Goal: Transaction & Acquisition: Obtain resource

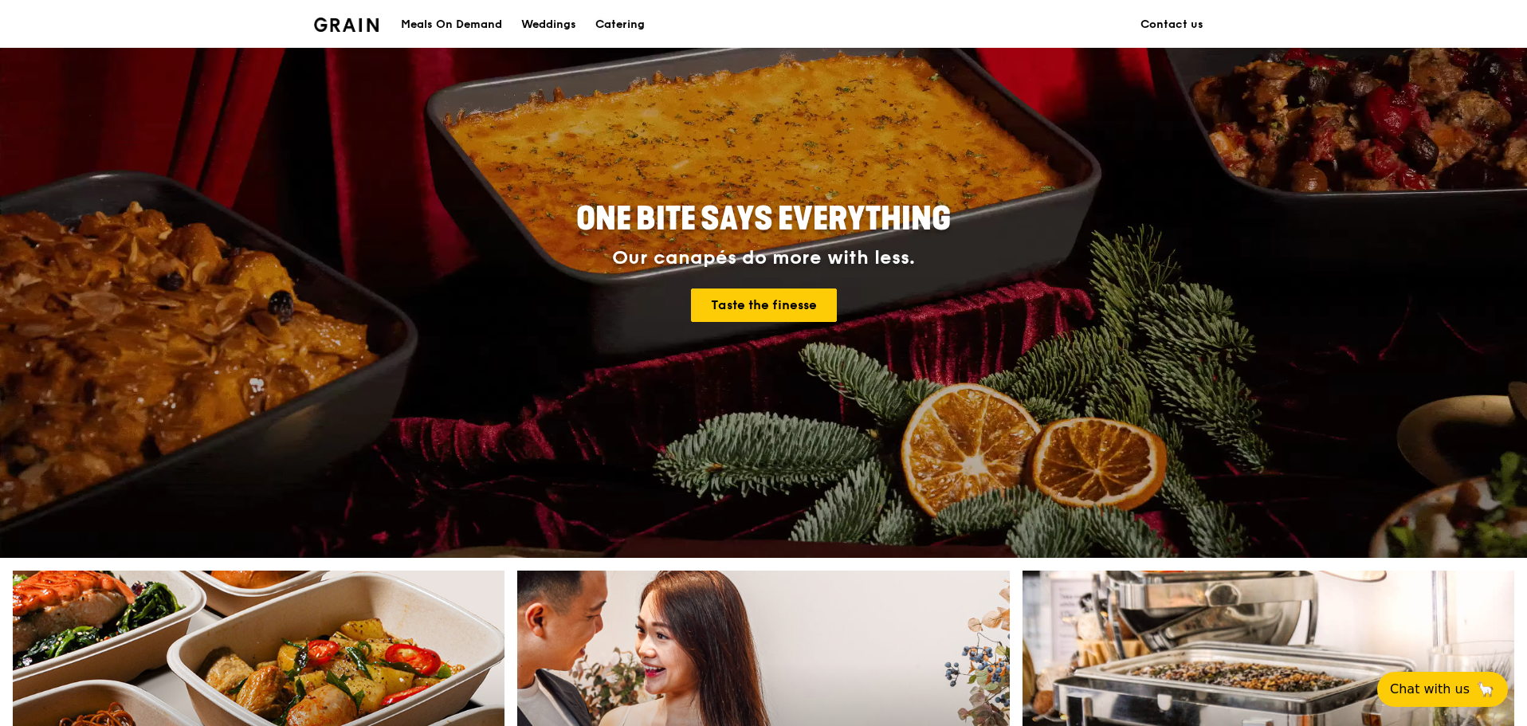
click at [611, 28] on div "Catering" at bounding box center [619, 25] width 49 height 48
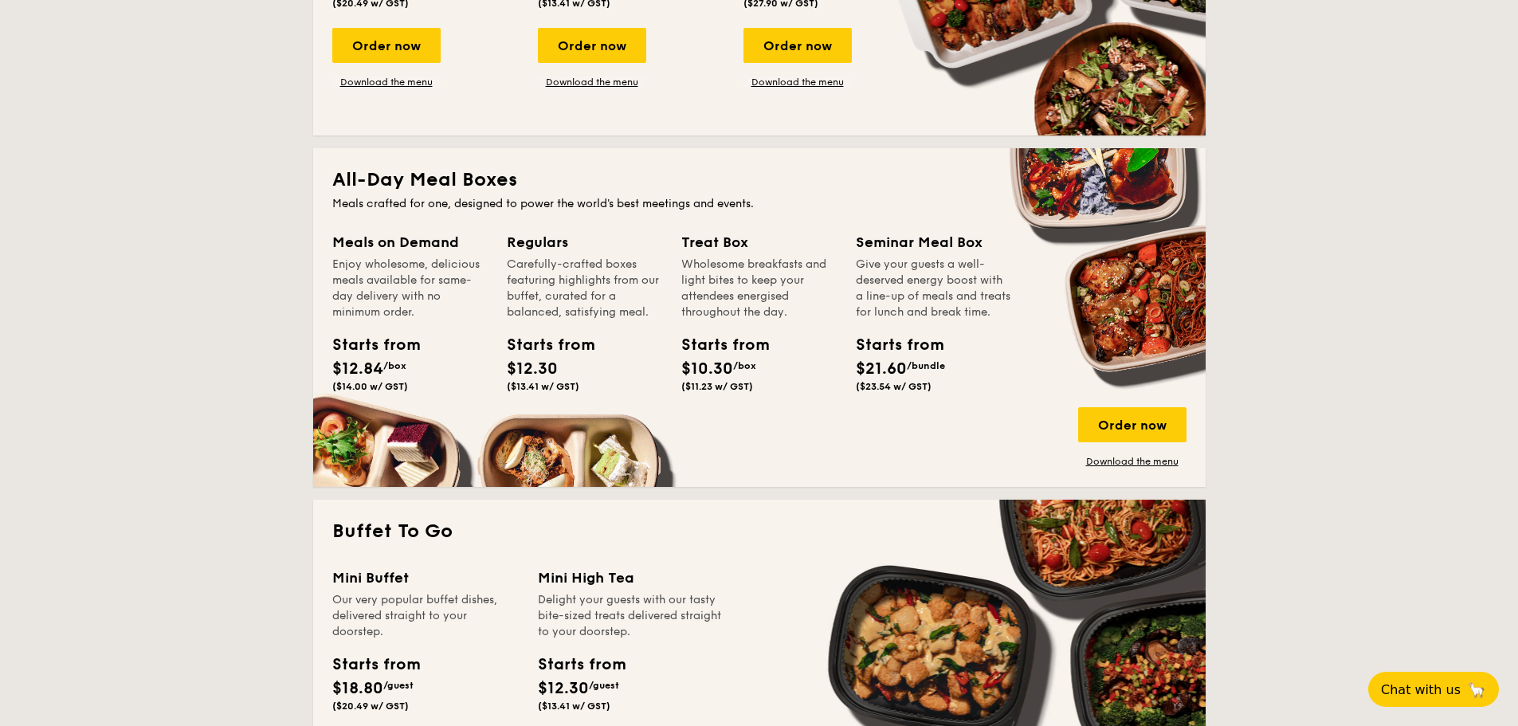
scroll to position [930, 0]
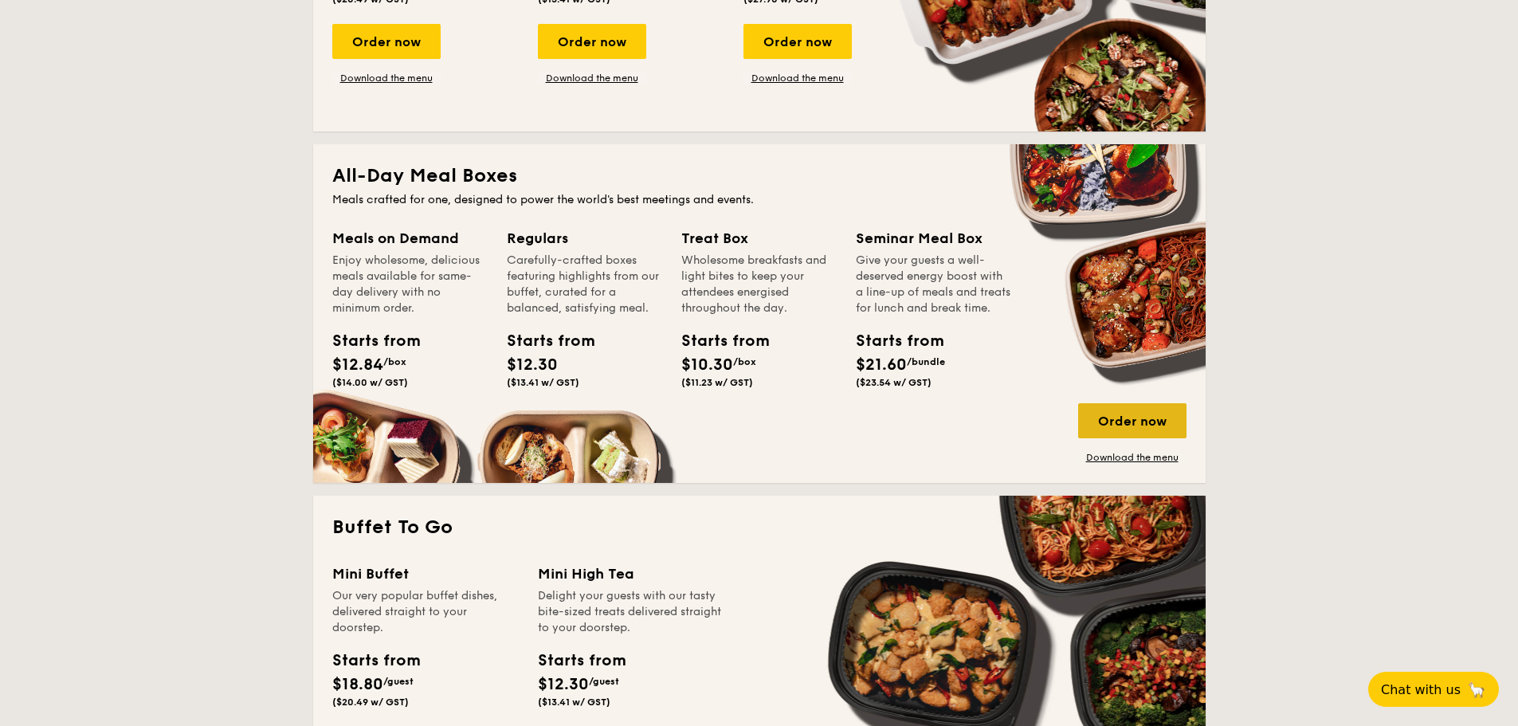
click at [1124, 424] on div "Order now" at bounding box center [1132, 420] width 108 height 35
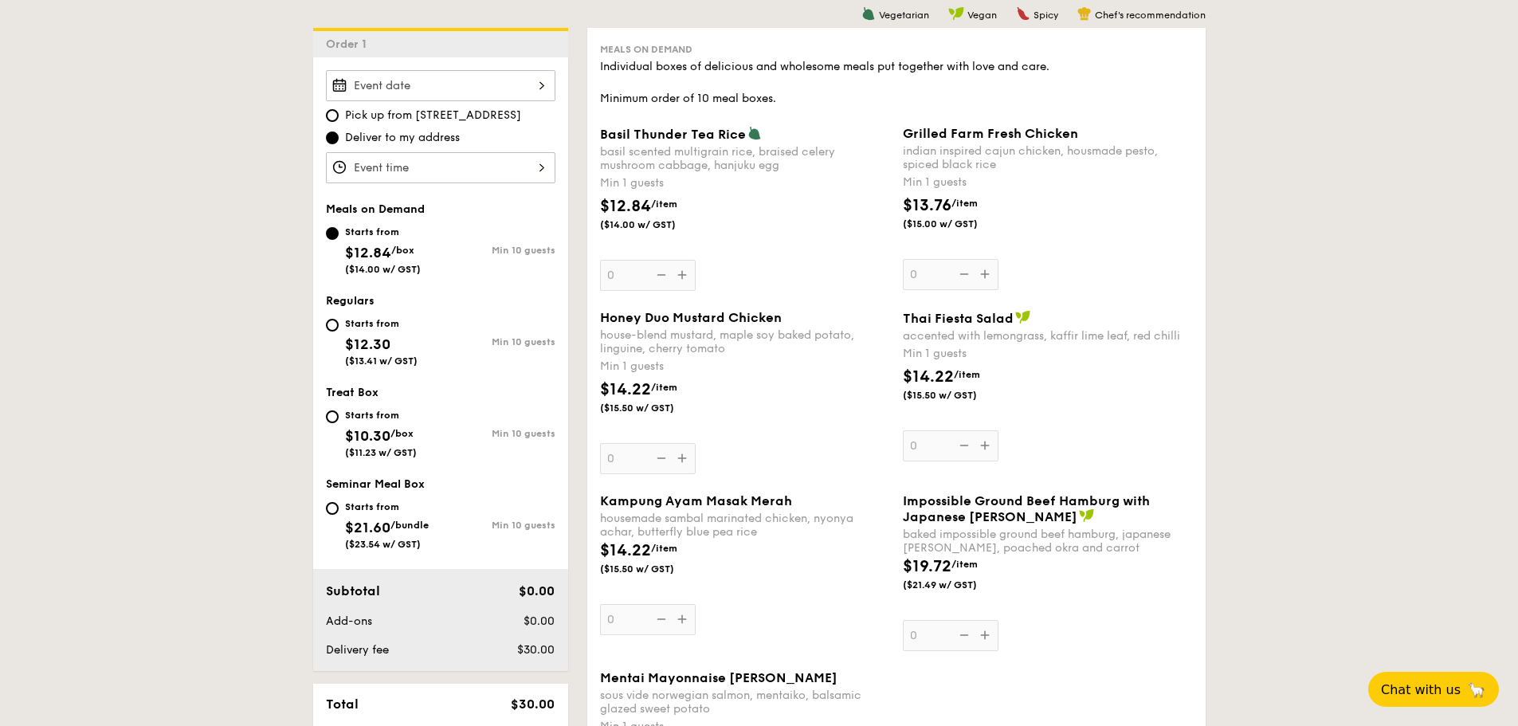
scroll to position [425, 0]
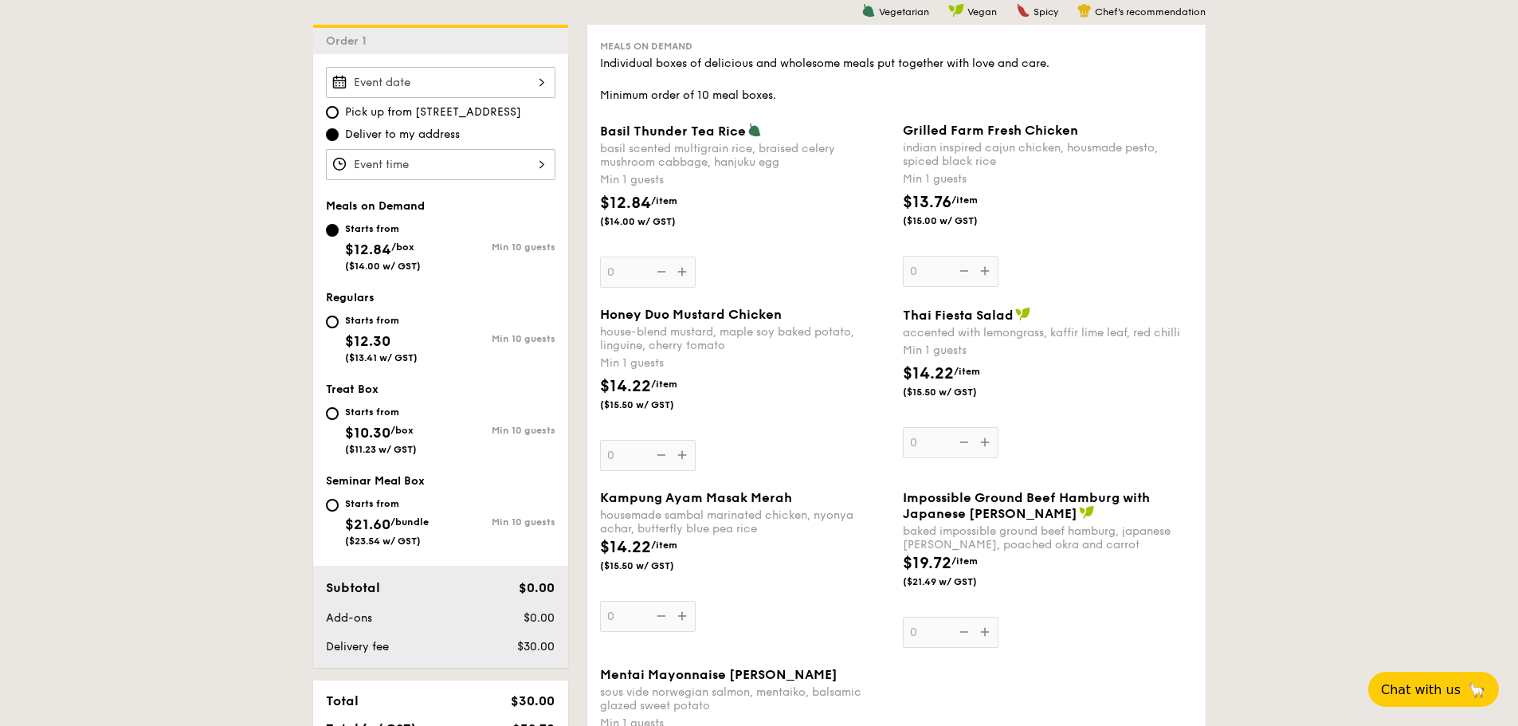
click at [455, 423] on div "Min 10 guests" at bounding box center [498, 429] width 115 height 14
click at [339, 420] on input "Starts from $10.30 /box ($11.23 w/ GST) Min 10 guests" at bounding box center [332, 413] width 13 height 13
radio input "true"
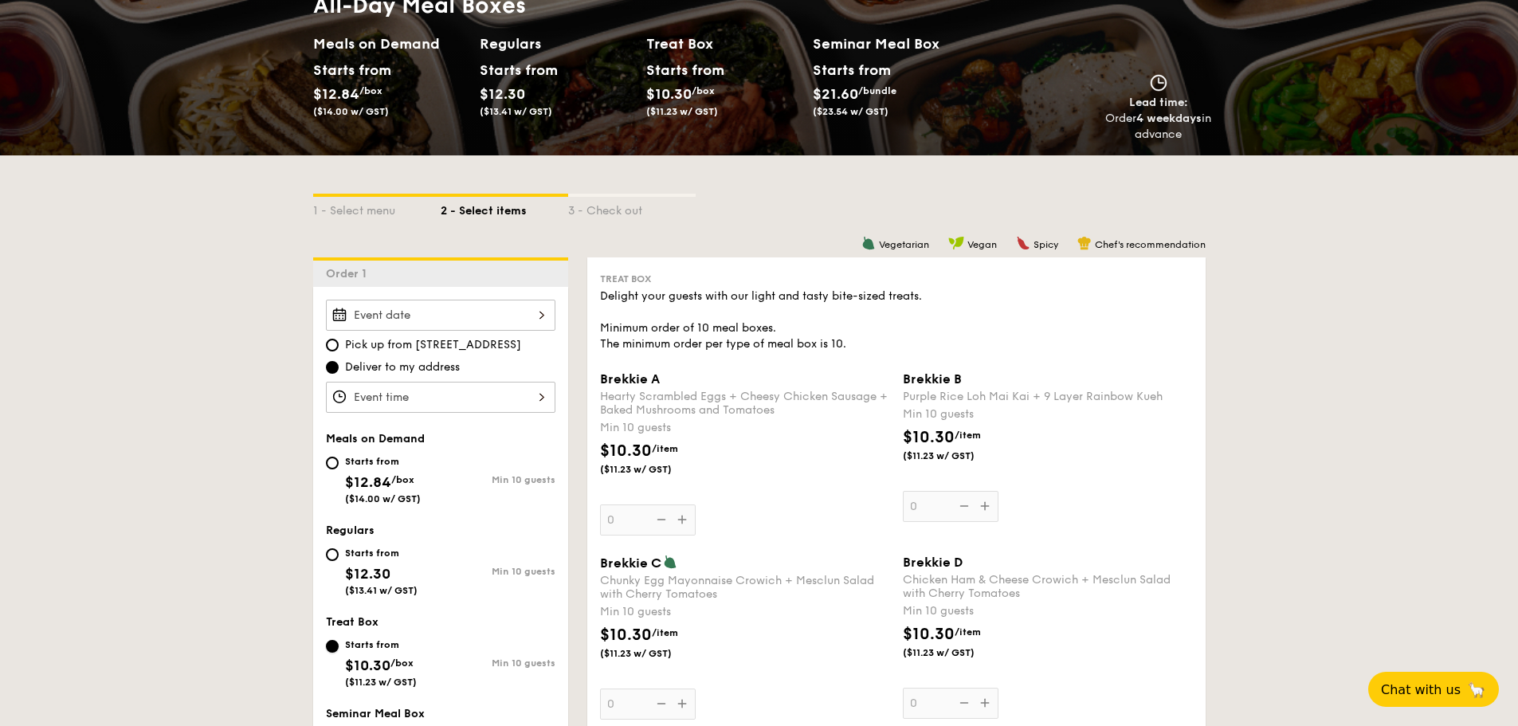
scroll to position [186, 0]
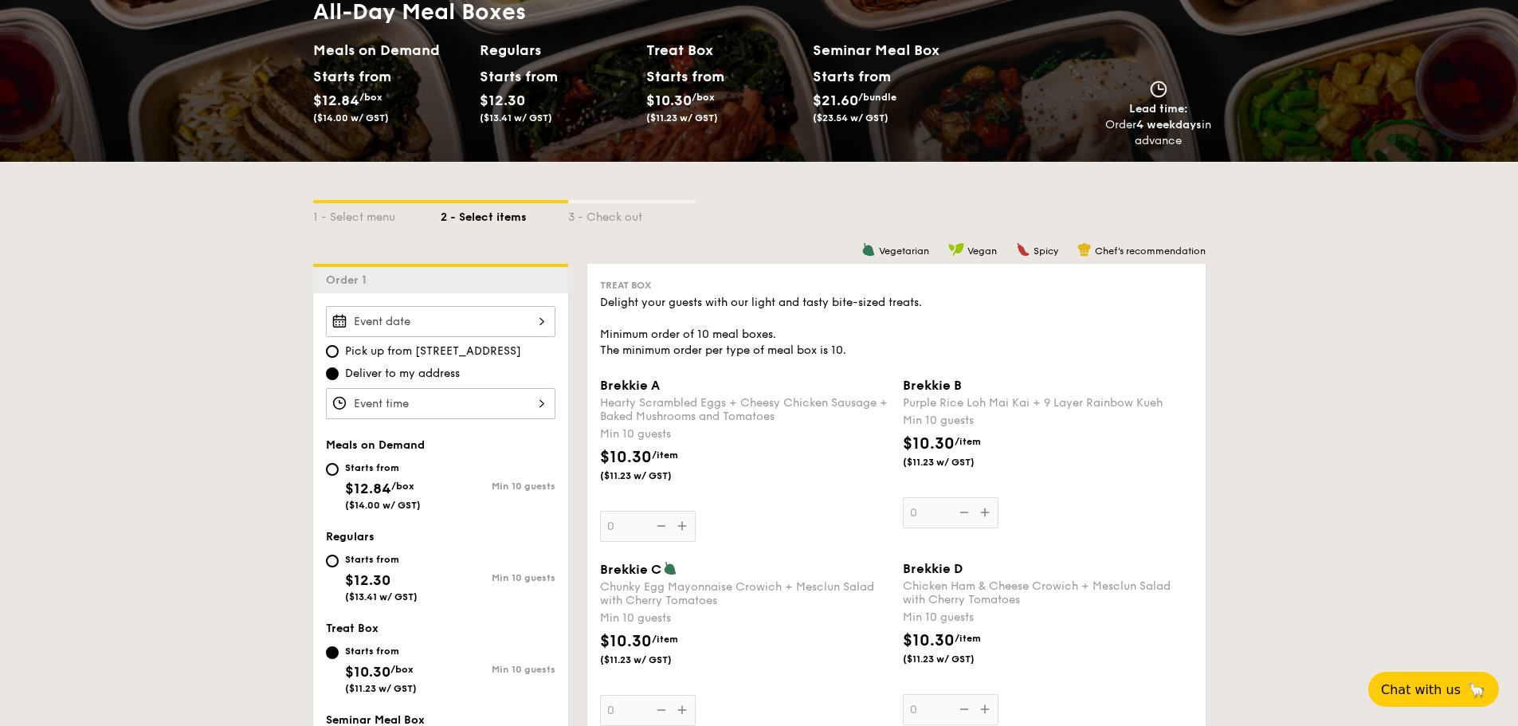
click at [657, 45] on h2 "Treat Box" at bounding box center [723, 50] width 154 height 22
click at [393, 80] on div "Starts from $12.84 /box ($14.00 w/ GST)" at bounding box center [390, 97] width 167 height 65
click at [380, 54] on h2 "Meals on Demand" at bounding box center [390, 50] width 154 height 22
click at [352, 79] on div "Starts from" at bounding box center [348, 77] width 71 height 24
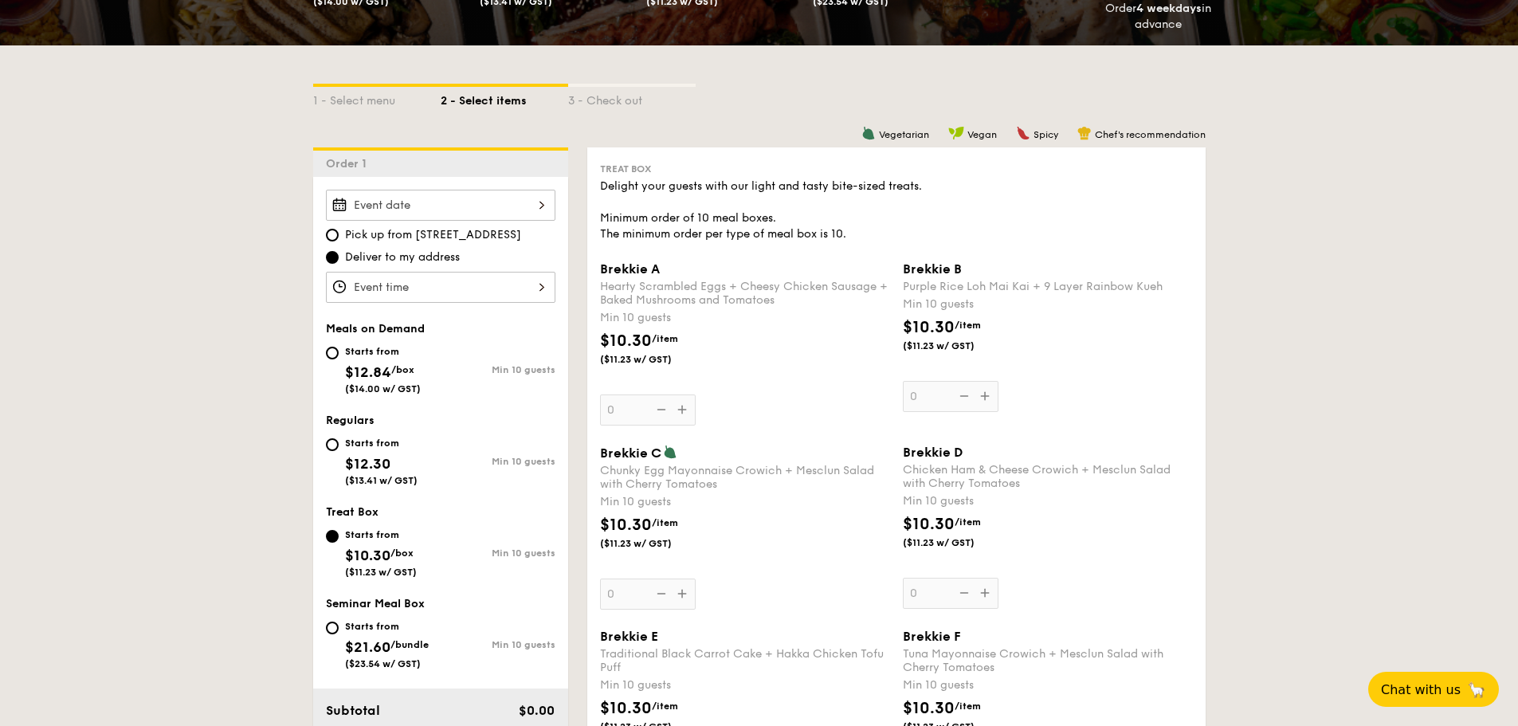
scroll to position [319, 0]
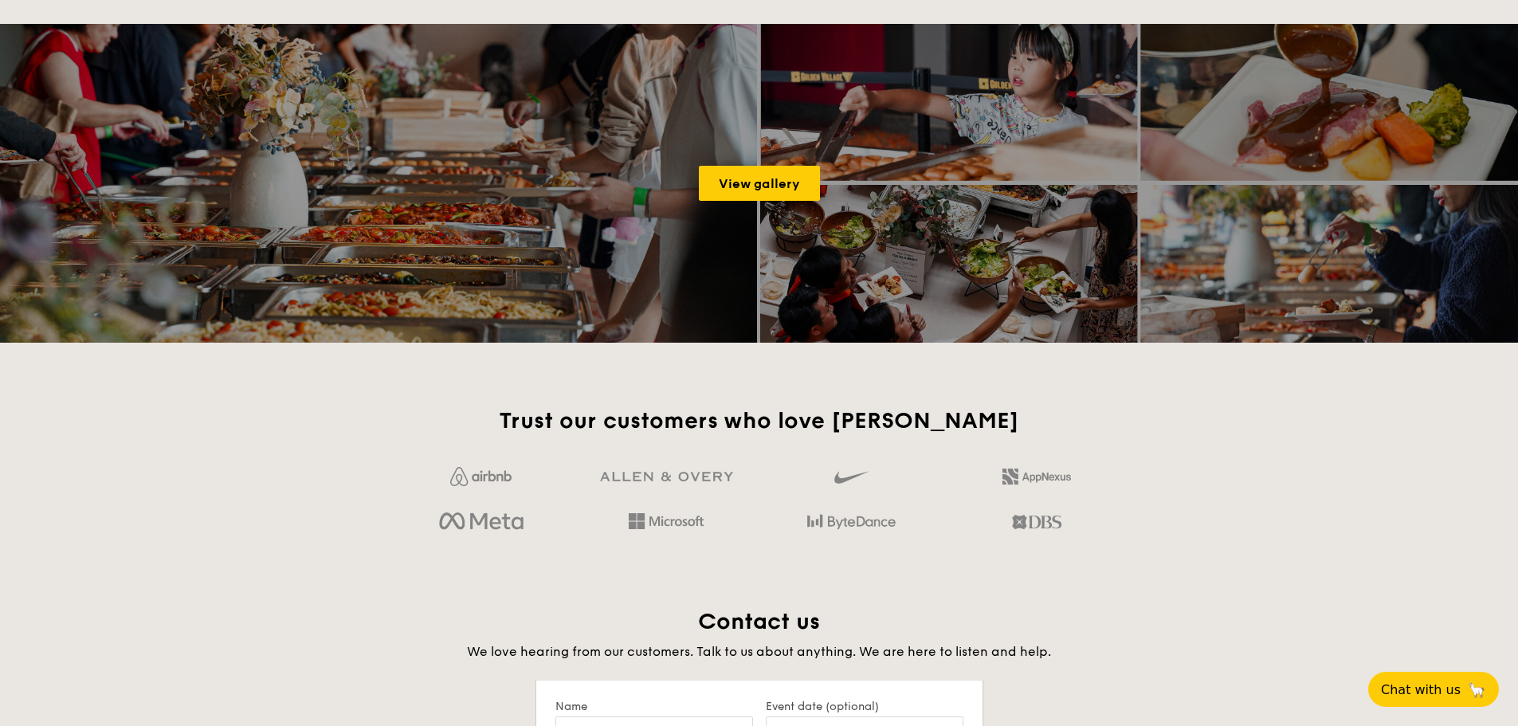
scroll to position [2486, 0]
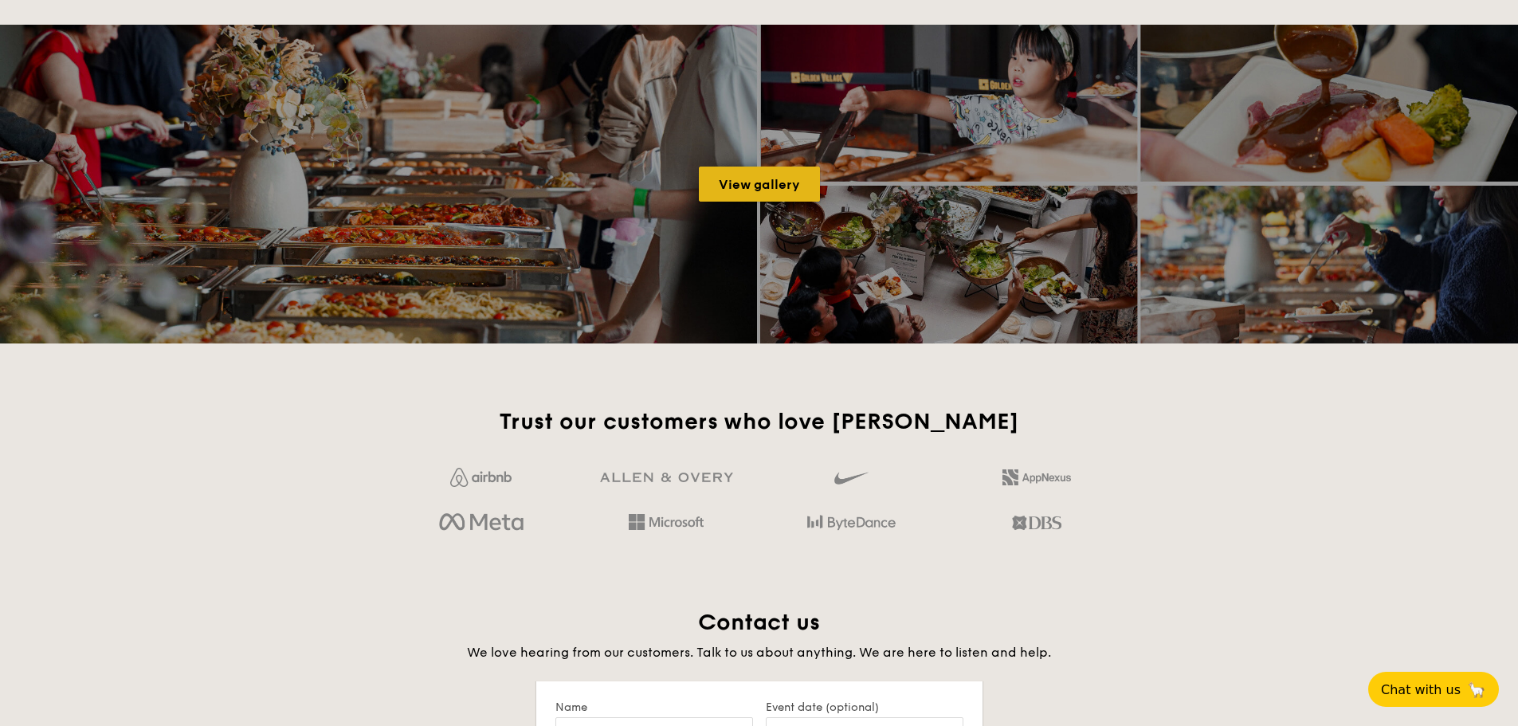
click at [763, 191] on link "View gallery" at bounding box center [759, 184] width 121 height 35
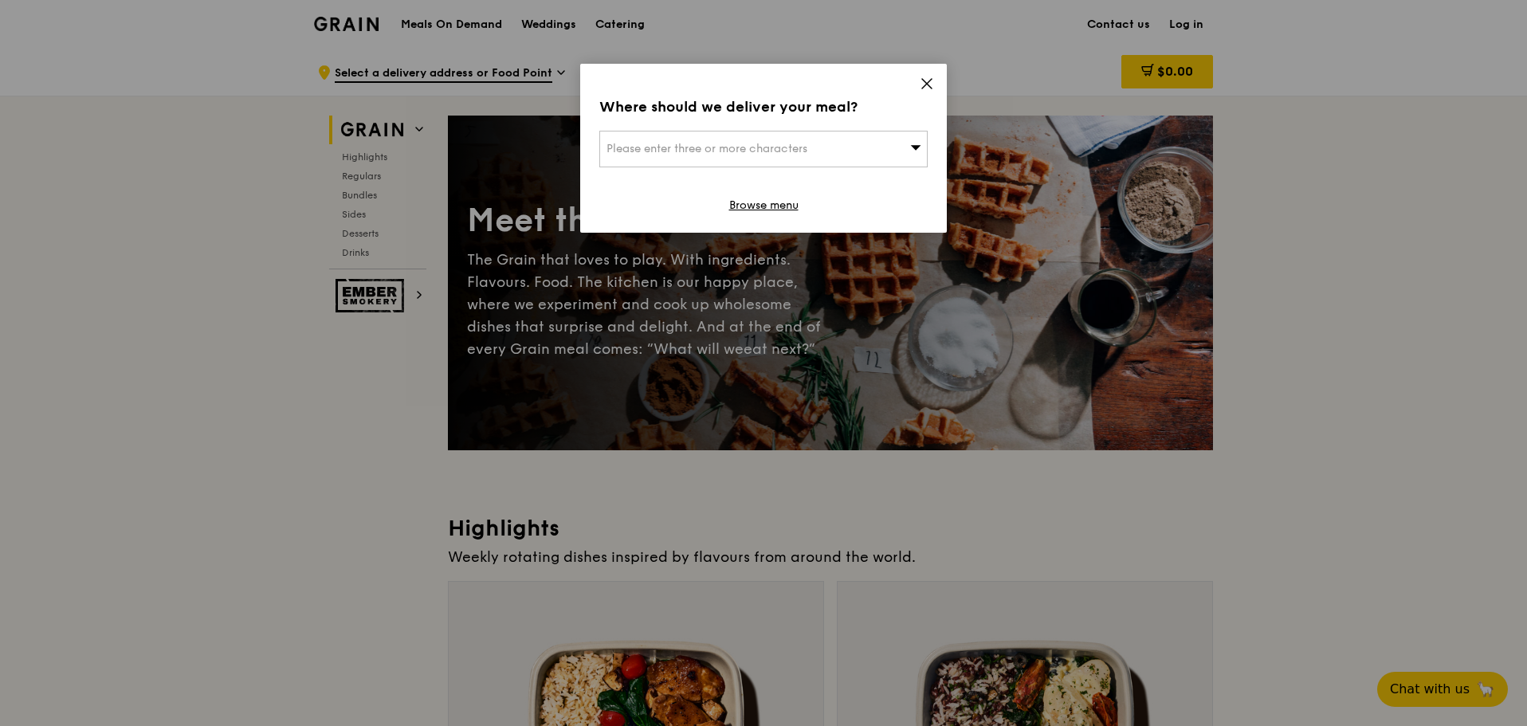
click at [931, 88] on icon at bounding box center [927, 84] width 10 height 10
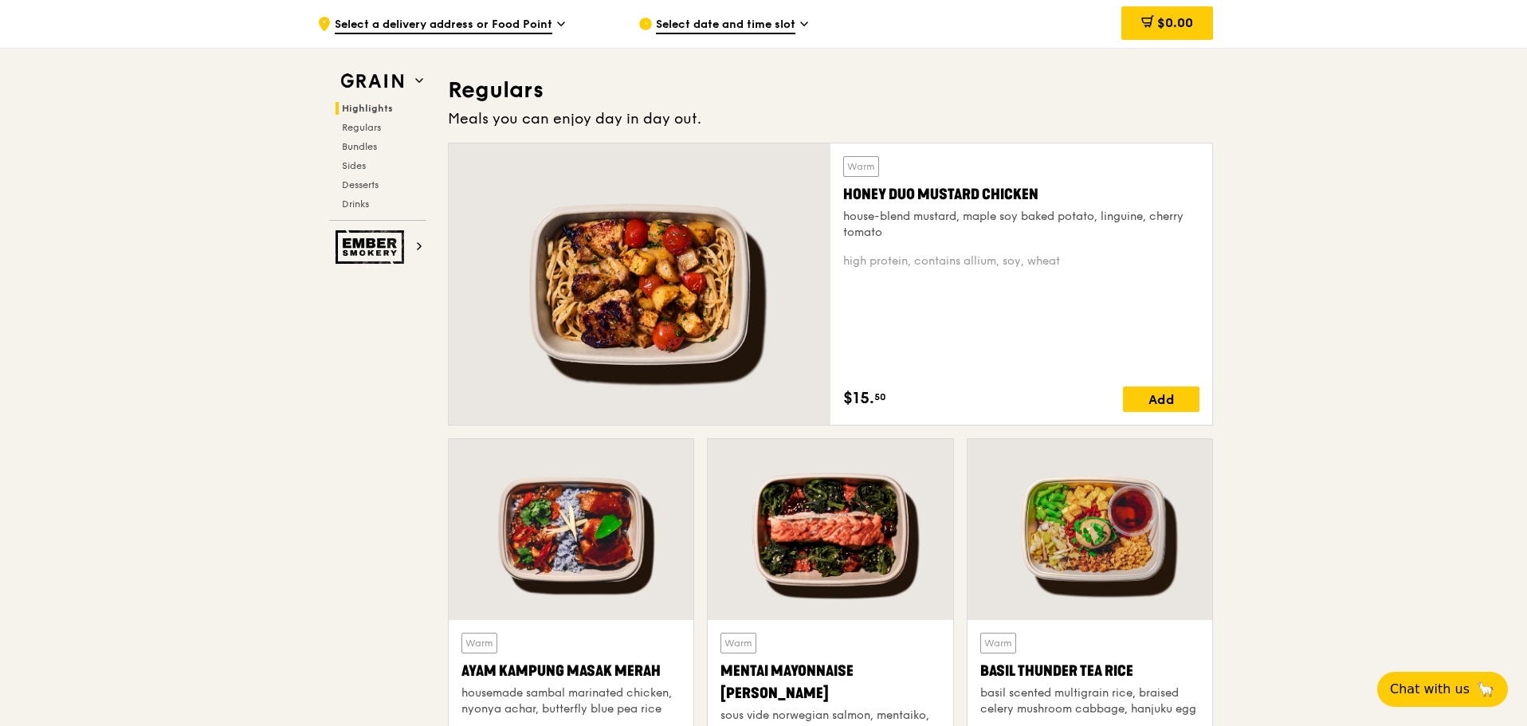
scroll to position [1062, 0]
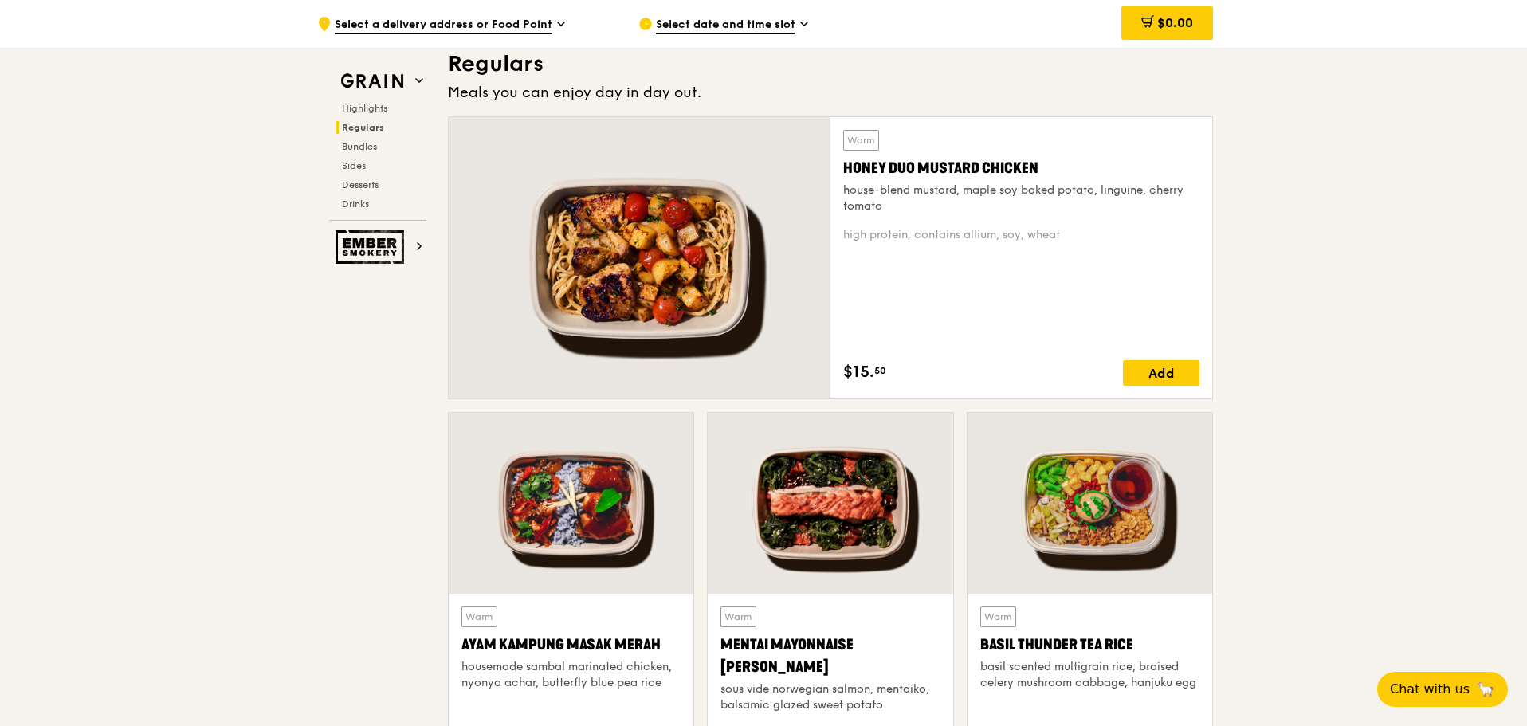
click at [1022, 296] on div "Warm Honey Duo Mustard Chicken house-blend mustard, maple soy baked potato, lin…" at bounding box center [1021, 258] width 356 height 256
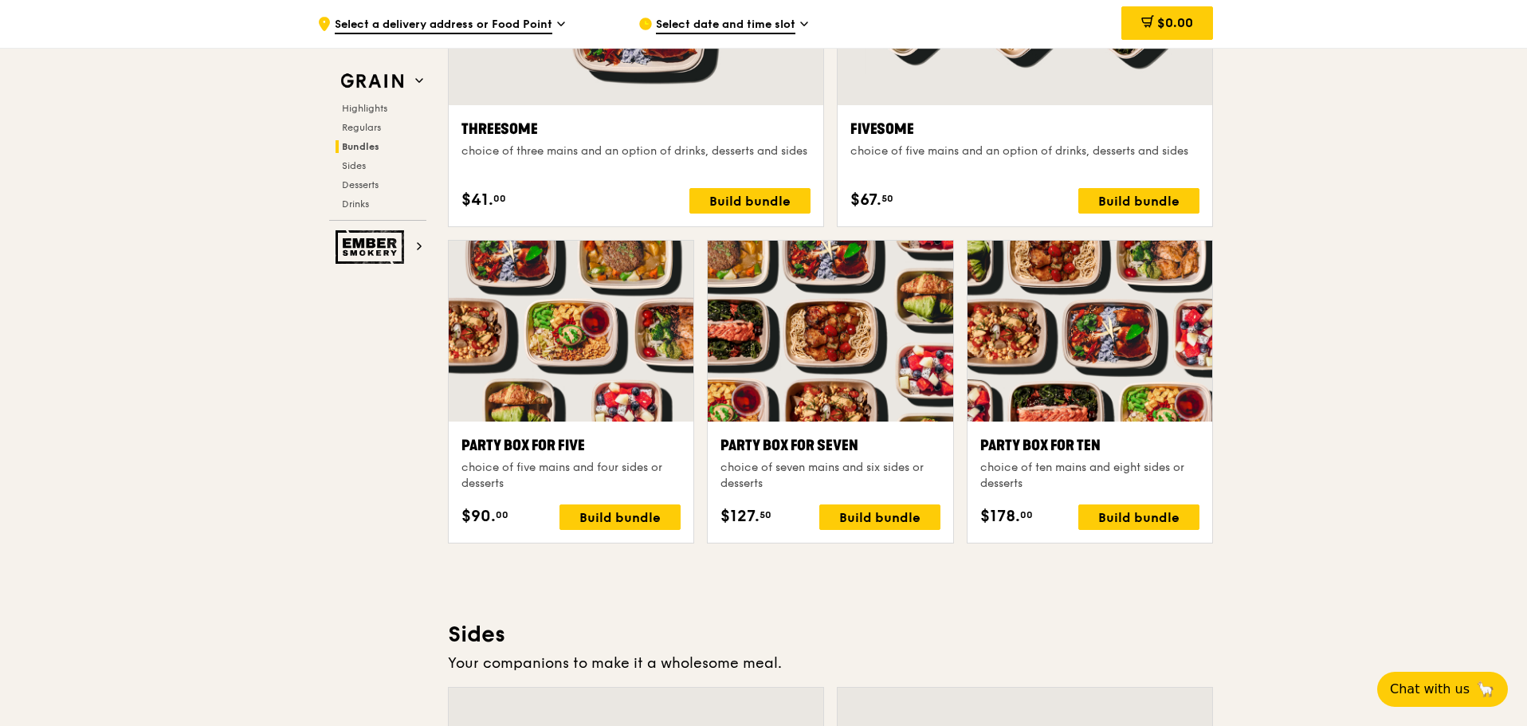
scroll to position [3002, 0]
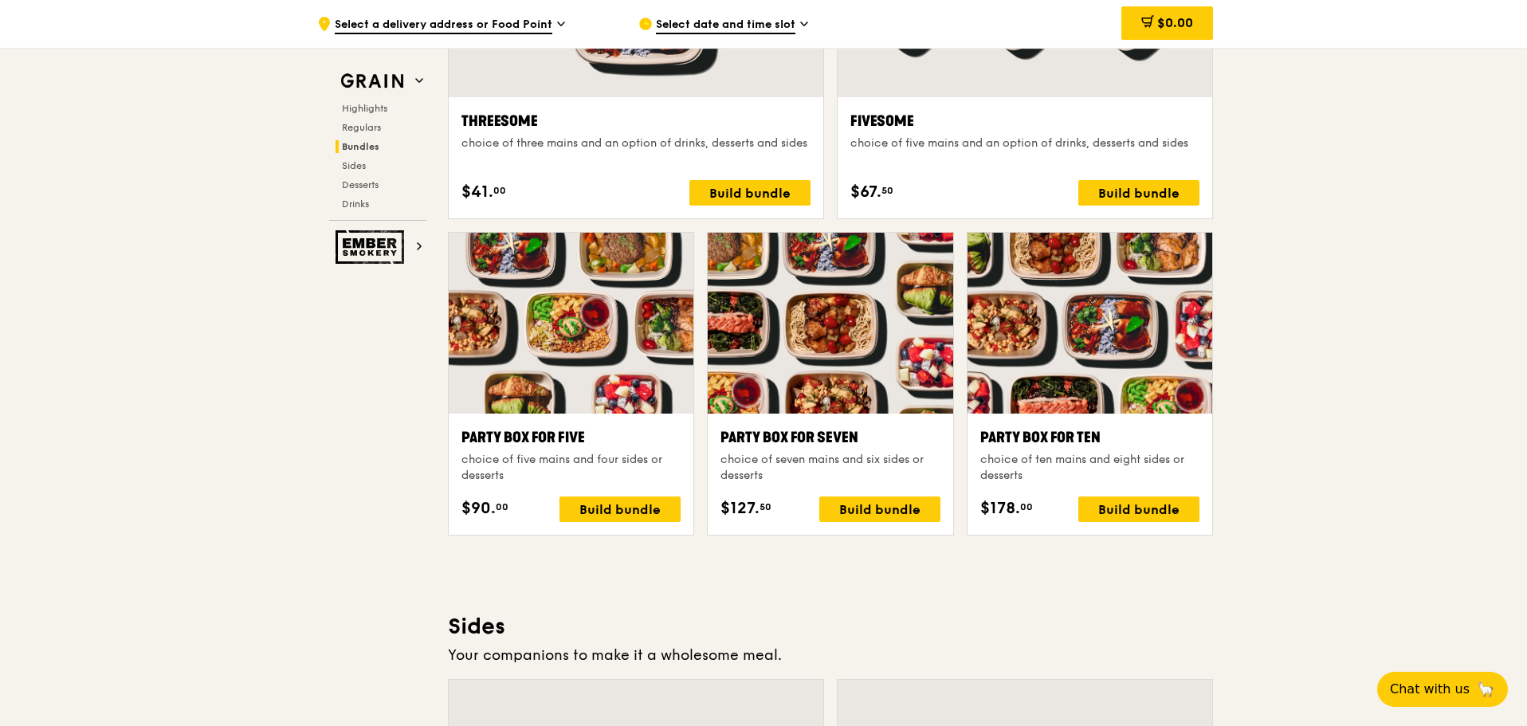
drag, startPoint x: 1526, startPoint y: 350, endPoint x: 1521, endPoint y: 402, distance: 52.0
click at [1521, 407] on div ".cls-1 { fill: none; stroke: #fff; stroke-linecap: round; stroke-linejoin: roun…" at bounding box center [763, 410] width 1527 height 6728
drag, startPoint x: 1500, startPoint y: 404, endPoint x: 1500, endPoint y: 422, distance: 17.5
click at [1500, 422] on div ".cls-1 { fill: none; stroke: #fff; stroke-linecap: round; stroke-linejoin: roun…" at bounding box center [763, 410] width 1527 height 6728
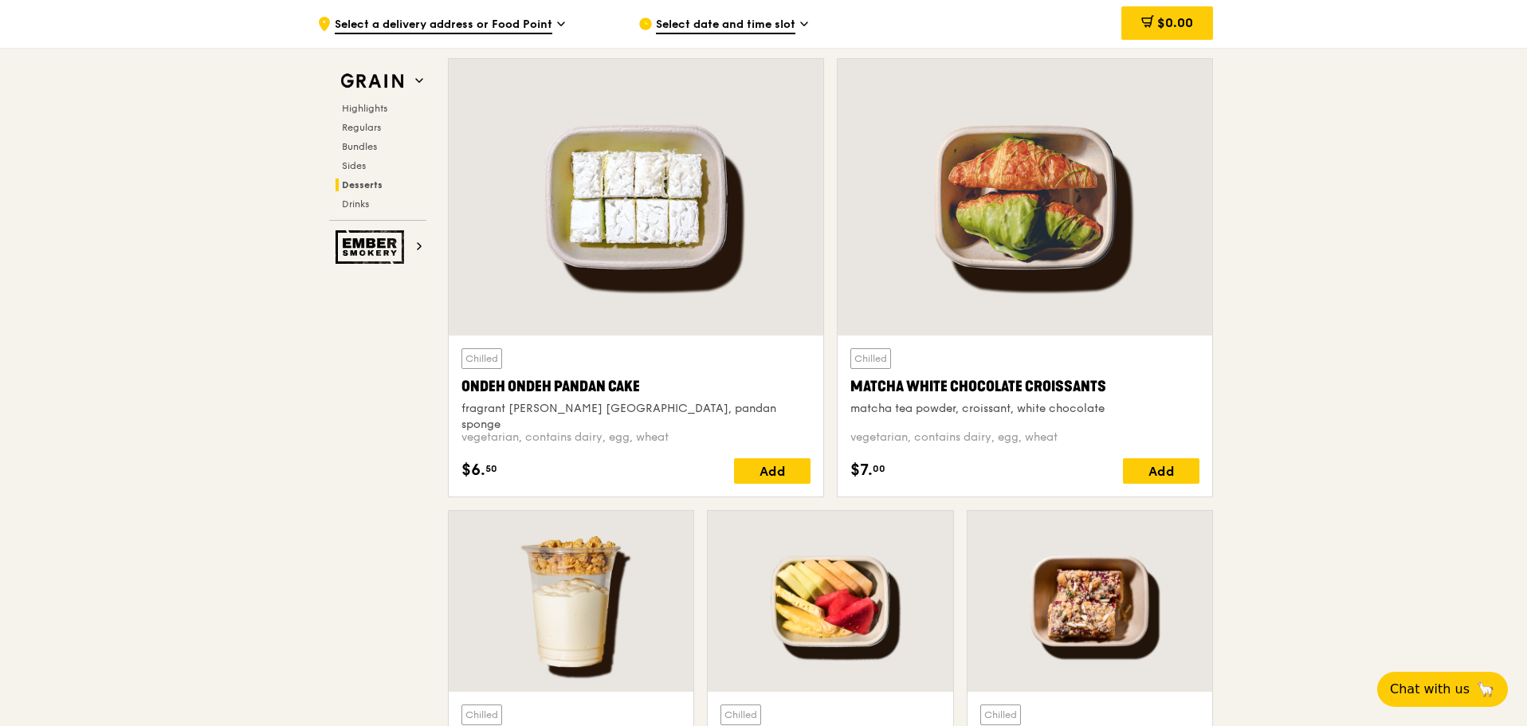
scroll to position [4646, 0]
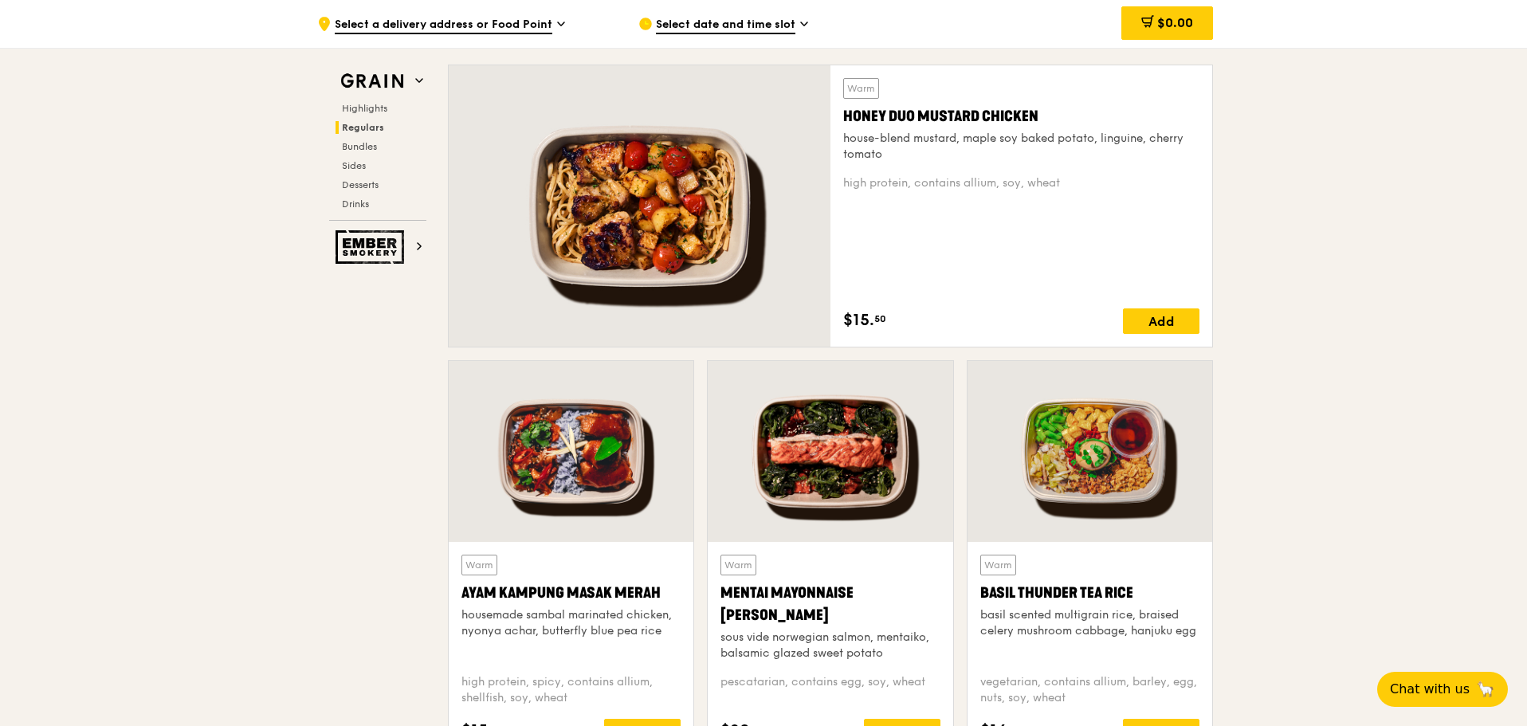
scroll to position [1113, 0]
click at [731, 166] on div at bounding box center [640, 206] width 382 height 281
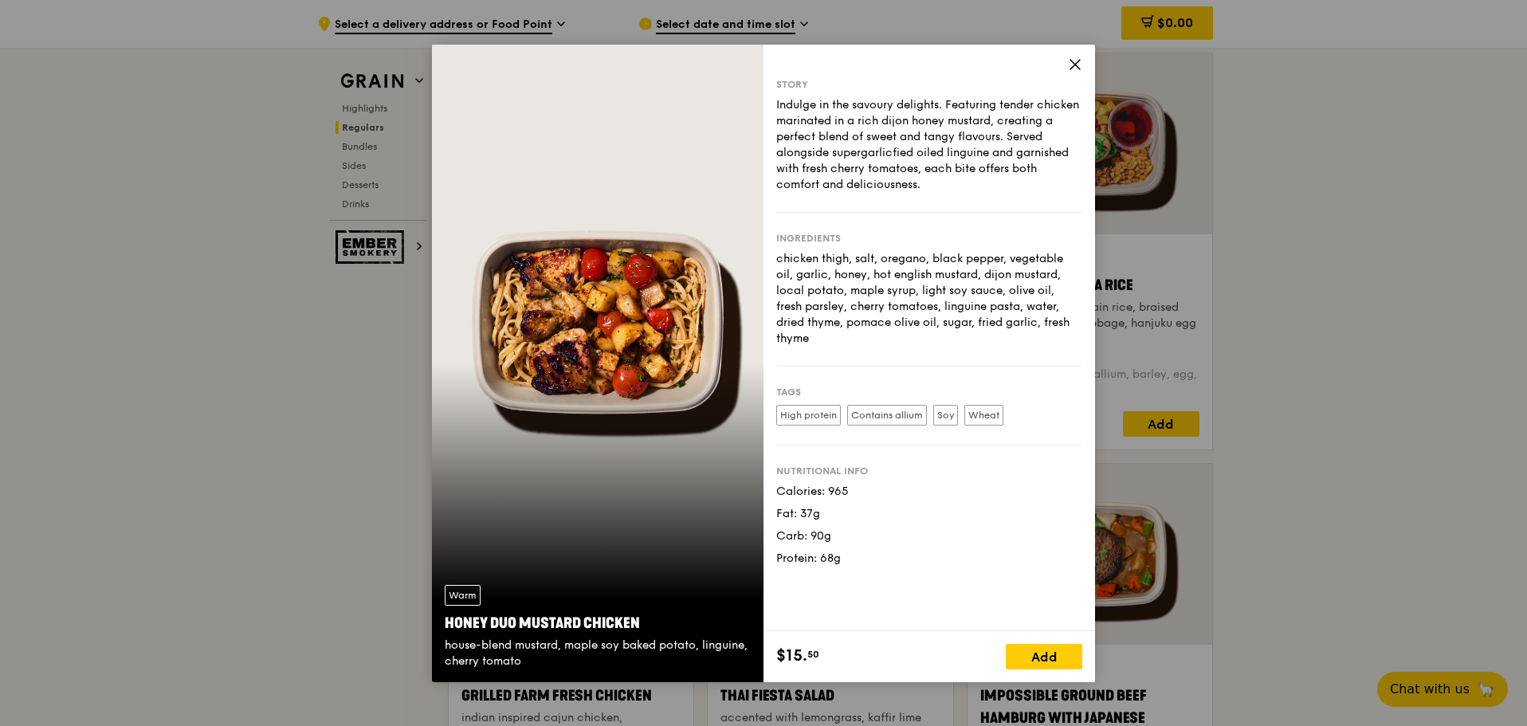
scroll to position [1485, 0]
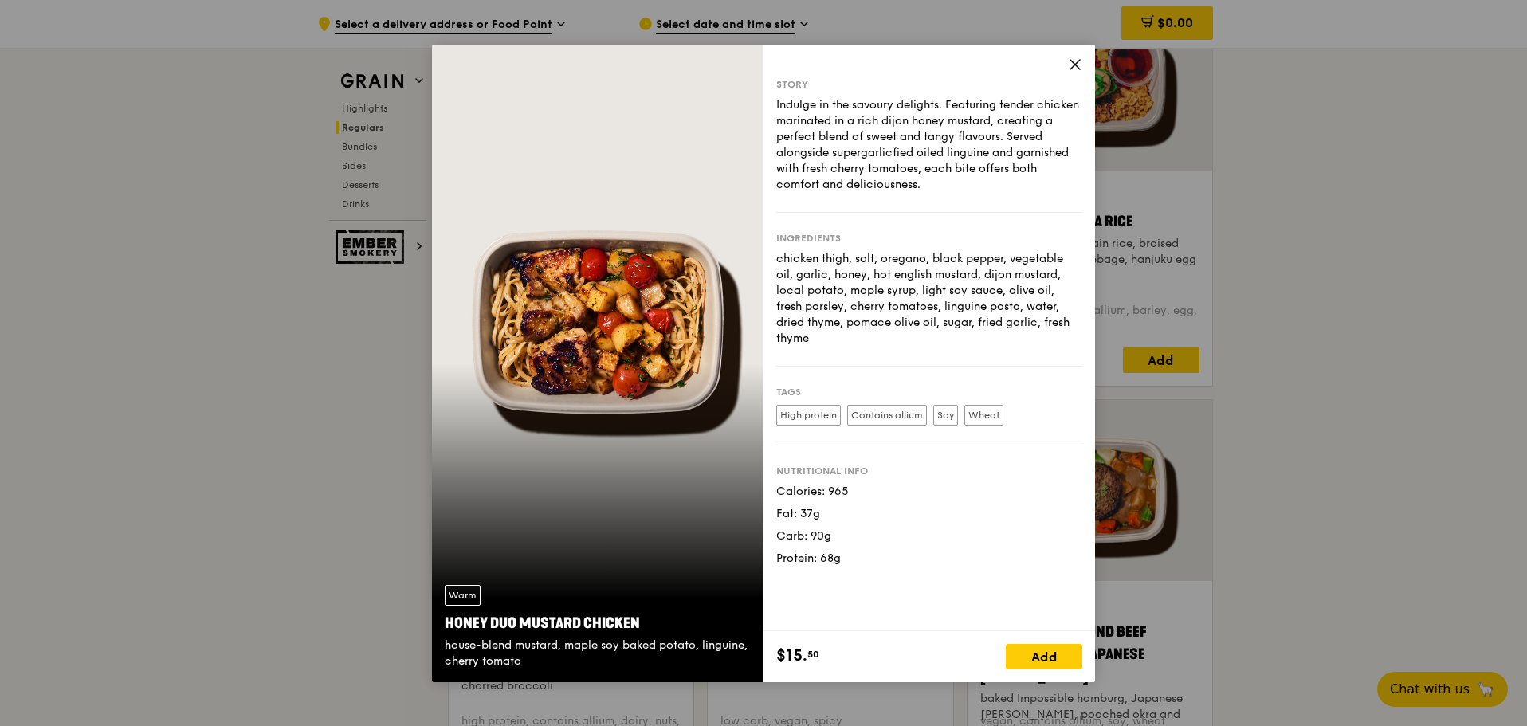
drag, startPoint x: 1070, startPoint y: 61, endPoint x: 1053, endPoint y: 108, distance: 49.4
click at [1070, 62] on icon at bounding box center [1075, 64] width 14 height 14
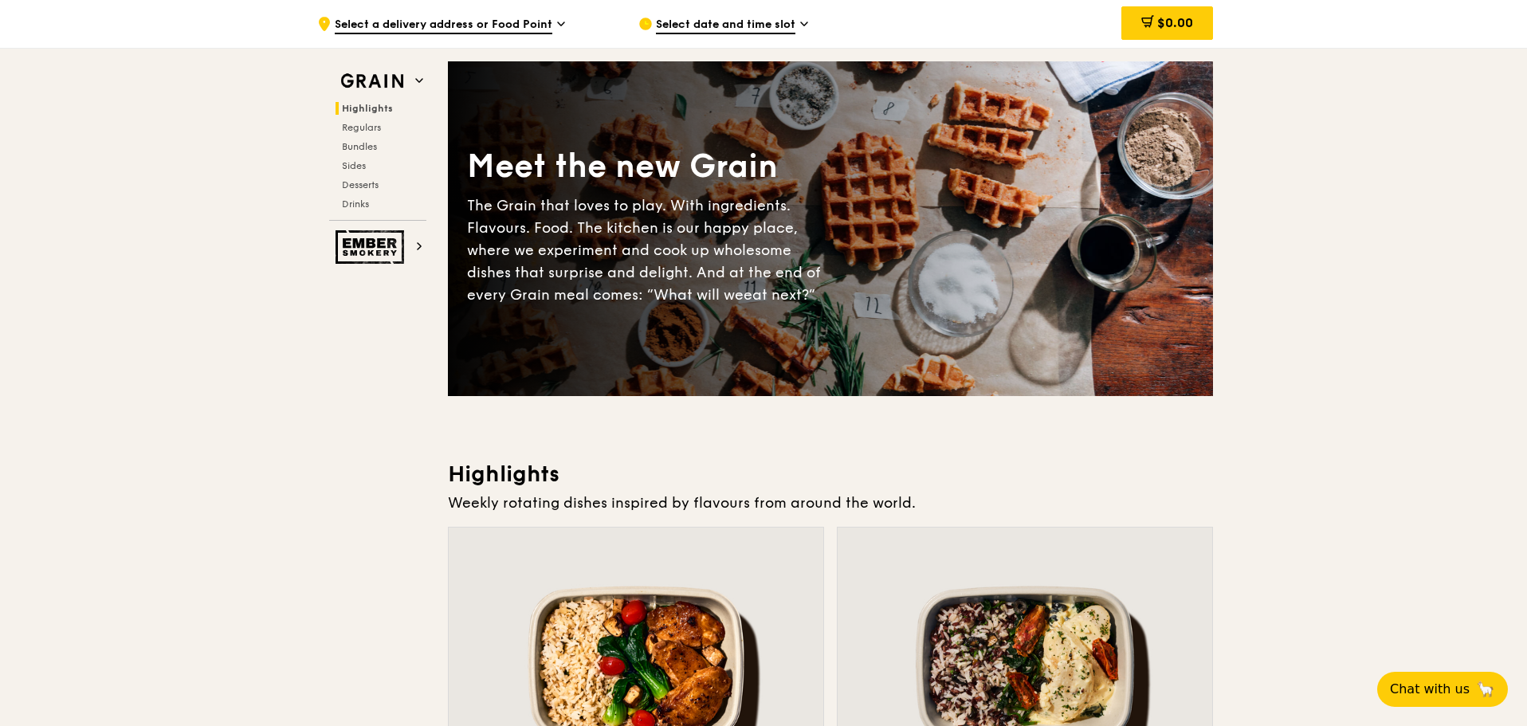
scroll to position [0, 0]
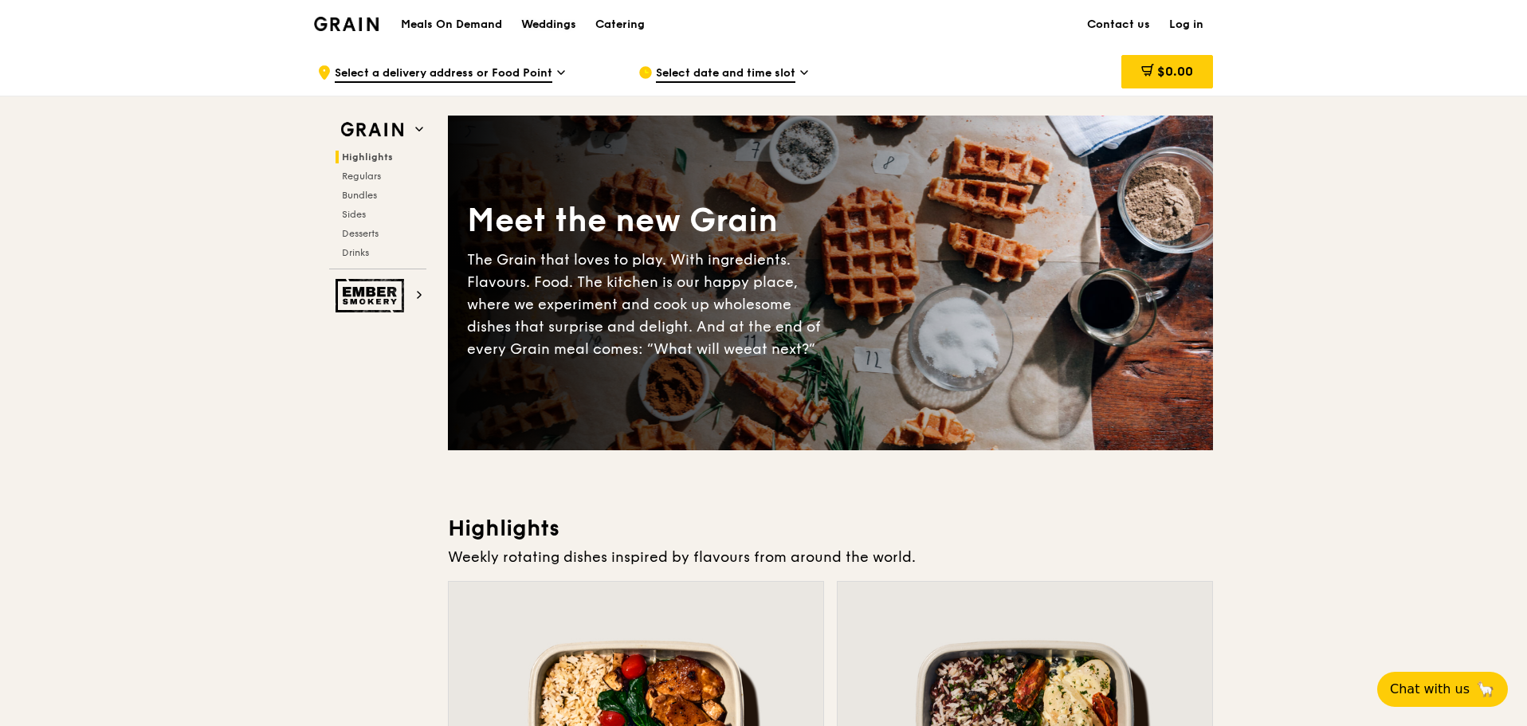
click at [537, 28] on div "Weddings" at bounding box center [548, 25] width 55 height 48
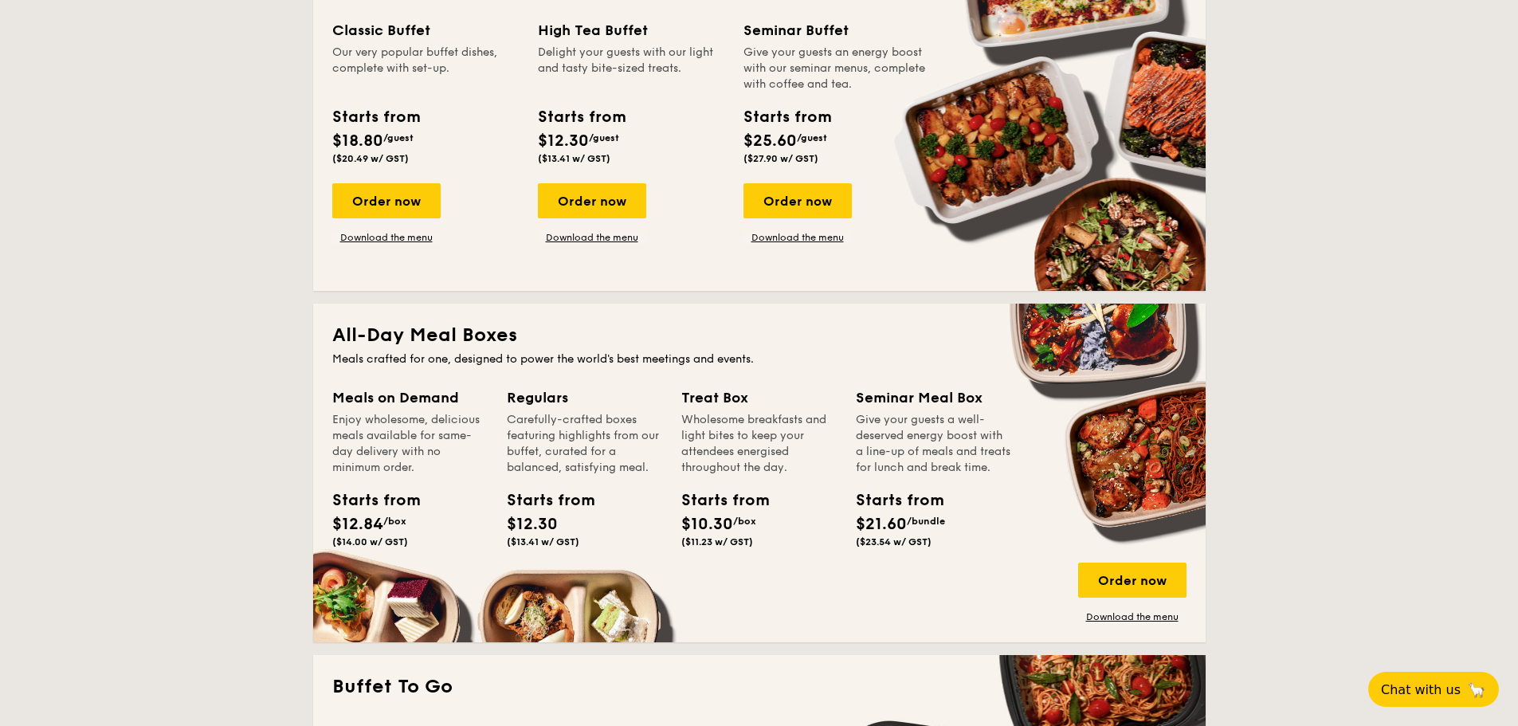
drag, startPoint x: 436, startPoint y: 345, endPoint x: 462, endPoint y: 363, distance: 31.6
click at [437, 344] on h2 "All-Day Meal Boxes" at bounding box center [759, 335] width 854 height 25
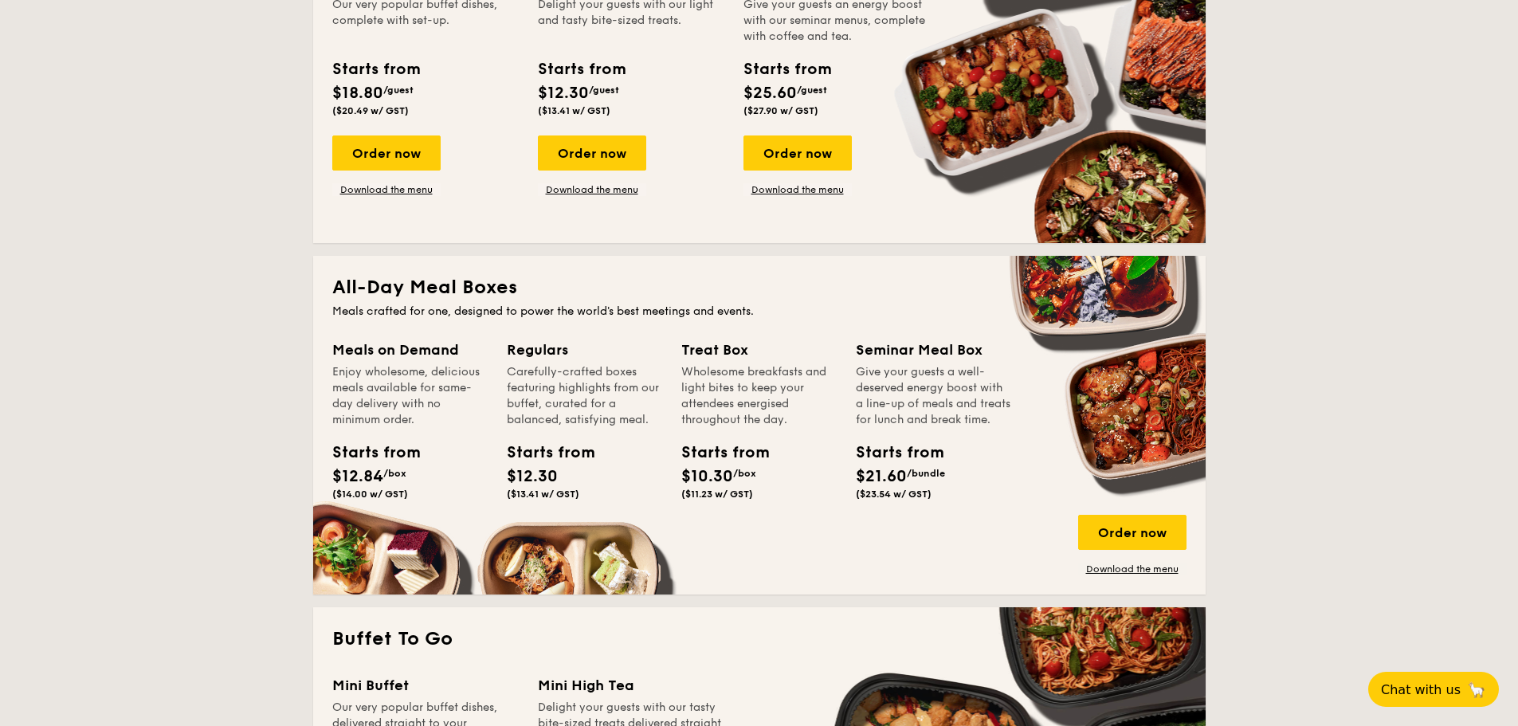
scroll to position [903, 0]
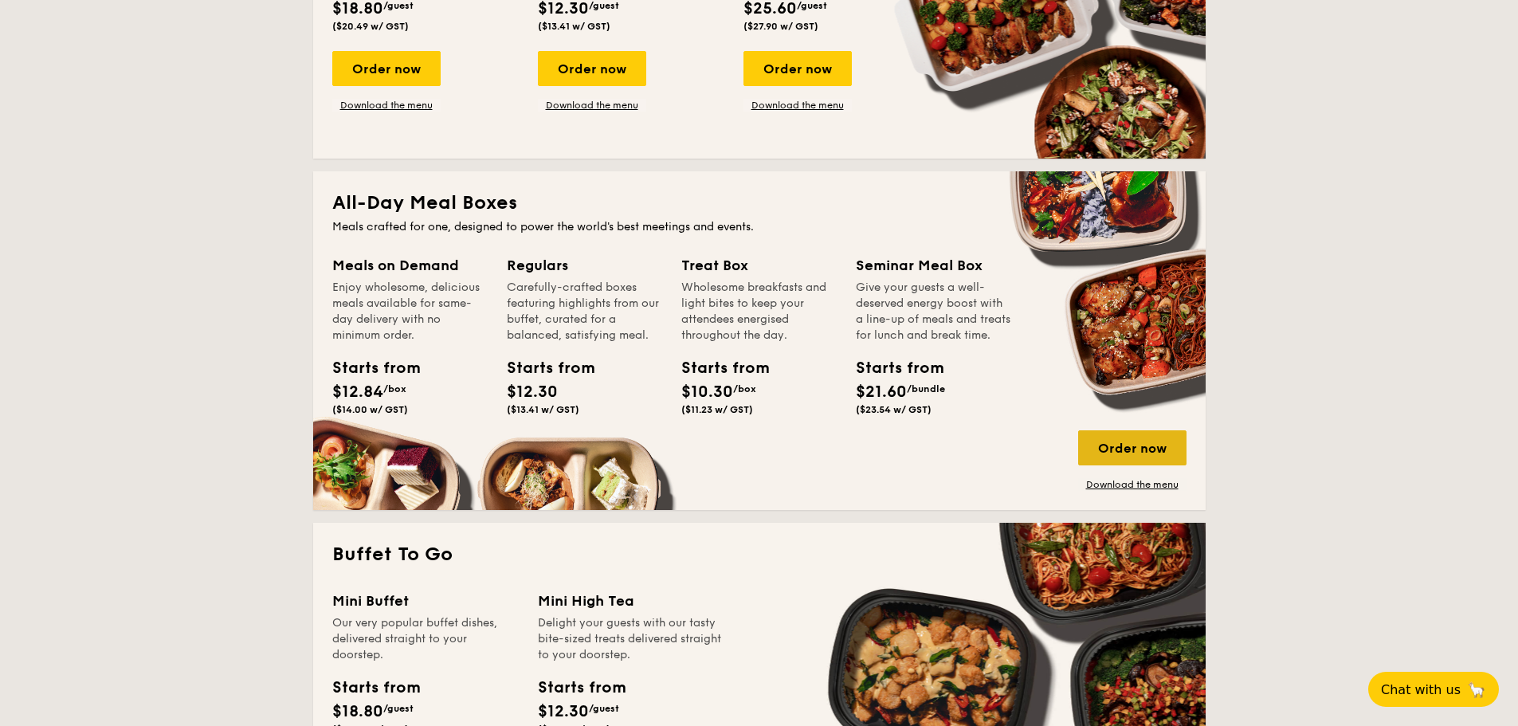
click at [1108, 430] on div "Order now" at bounding box center [1132, 447] width 108 height 35
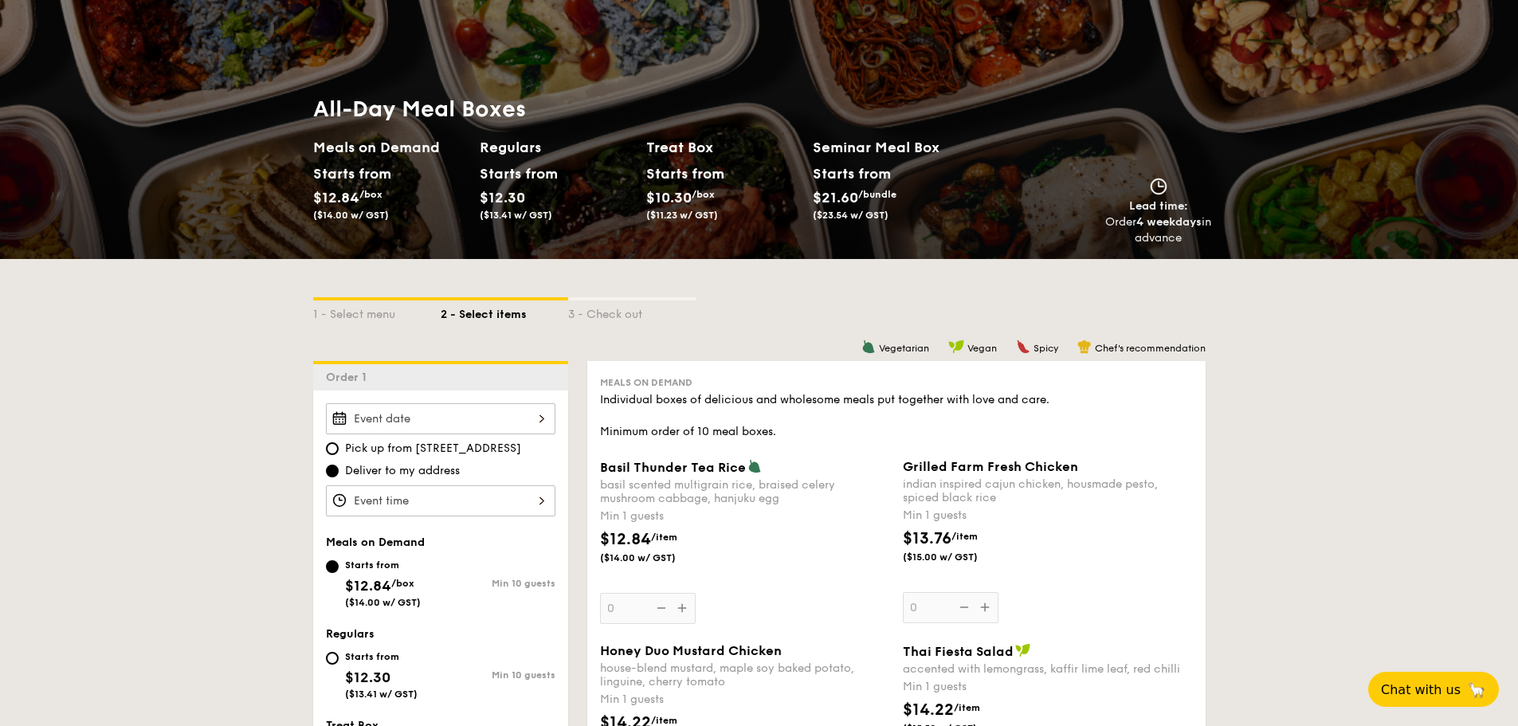
scroll to position [84, 0]
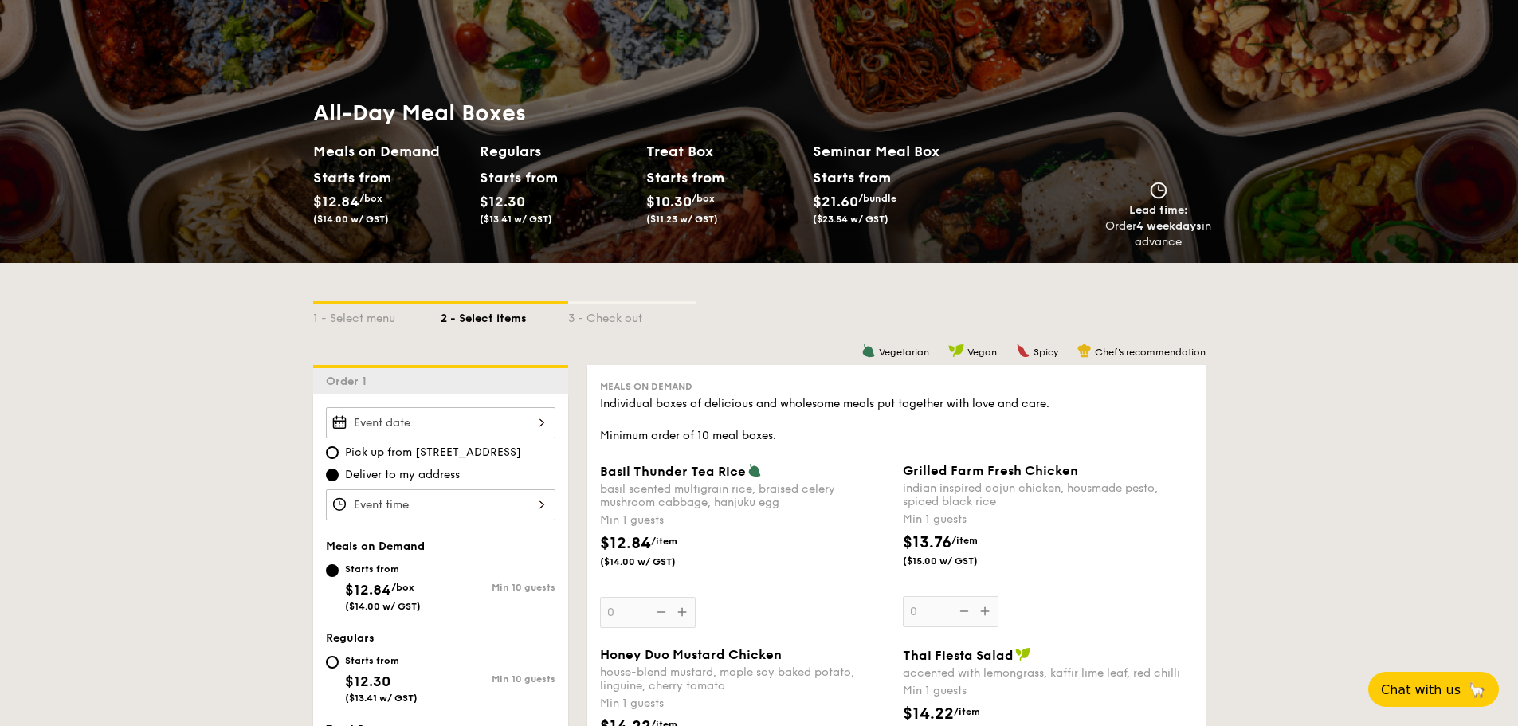
drag, startPoint x: 673, startPoint y: 147, endPoint x: 666, endPoint y: 163, distance: 17.5
click at [672, 151] on h2 "Treat Box" at bounding box center [723, 151] width 154 height 22
click at [682, 171] on div "Starts from" at bounding box center [681, 178] width 71 height 24
click at [1137, 206] on span "Lead time:" at bounding box center [1158, 210] width 59 height 14
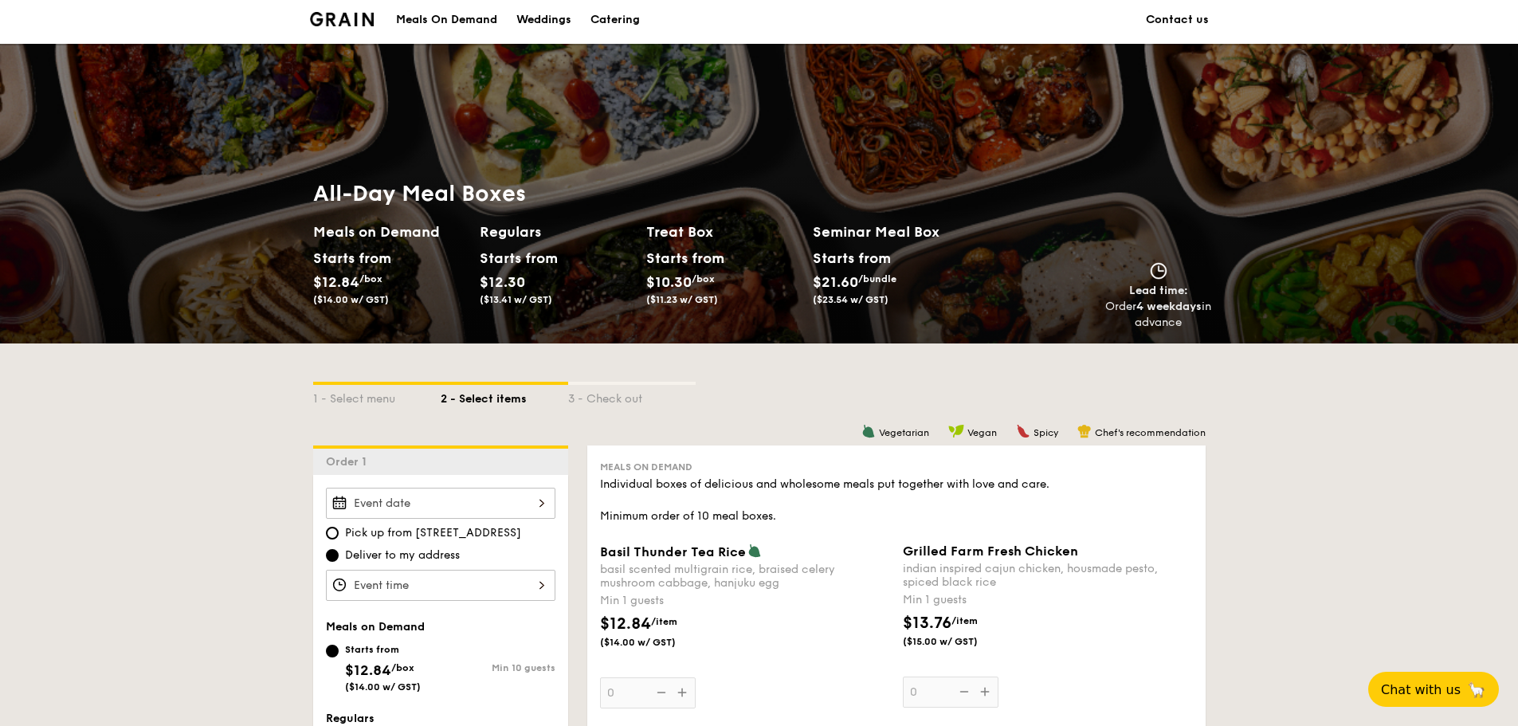
scroll to position [0, 0]
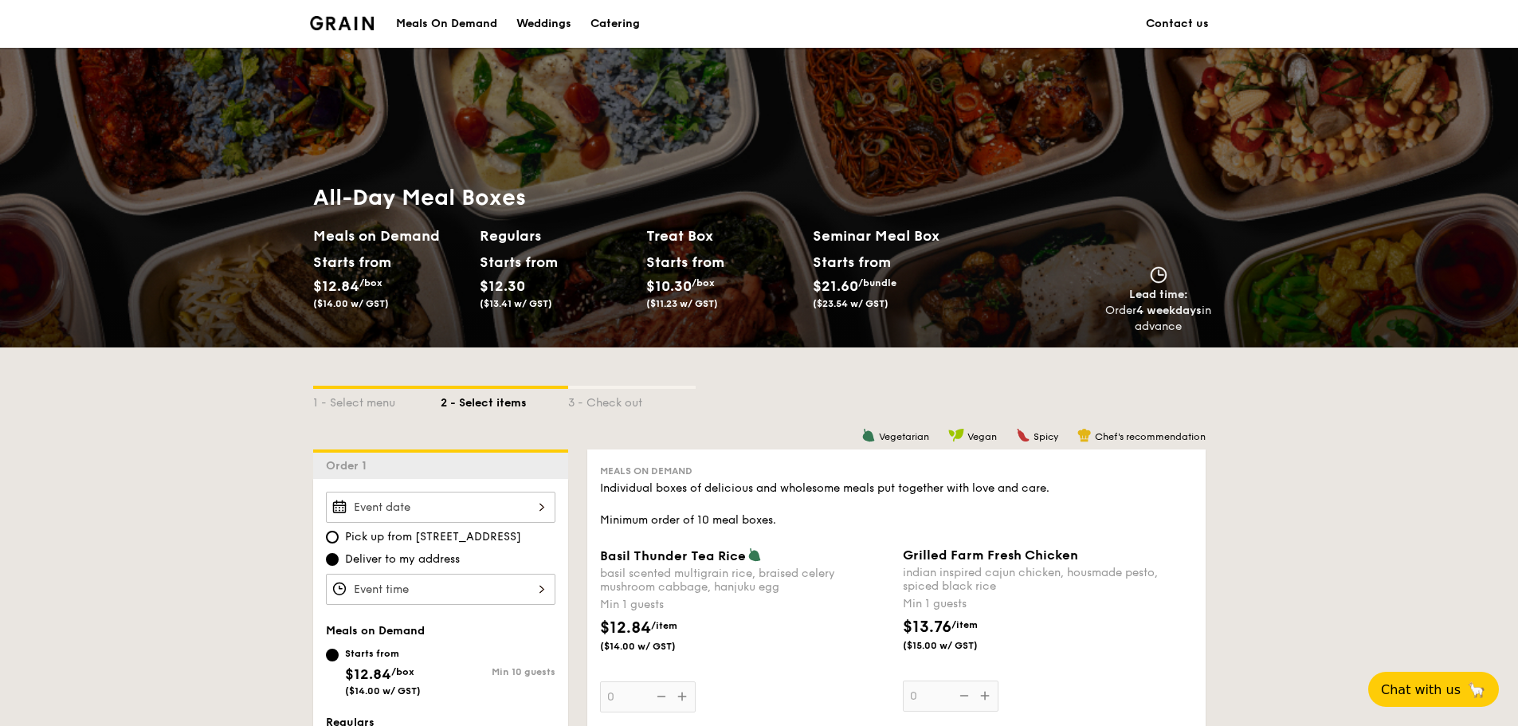
click at [352, 22] on img at bounding box center [342, 23] width 65 height 14
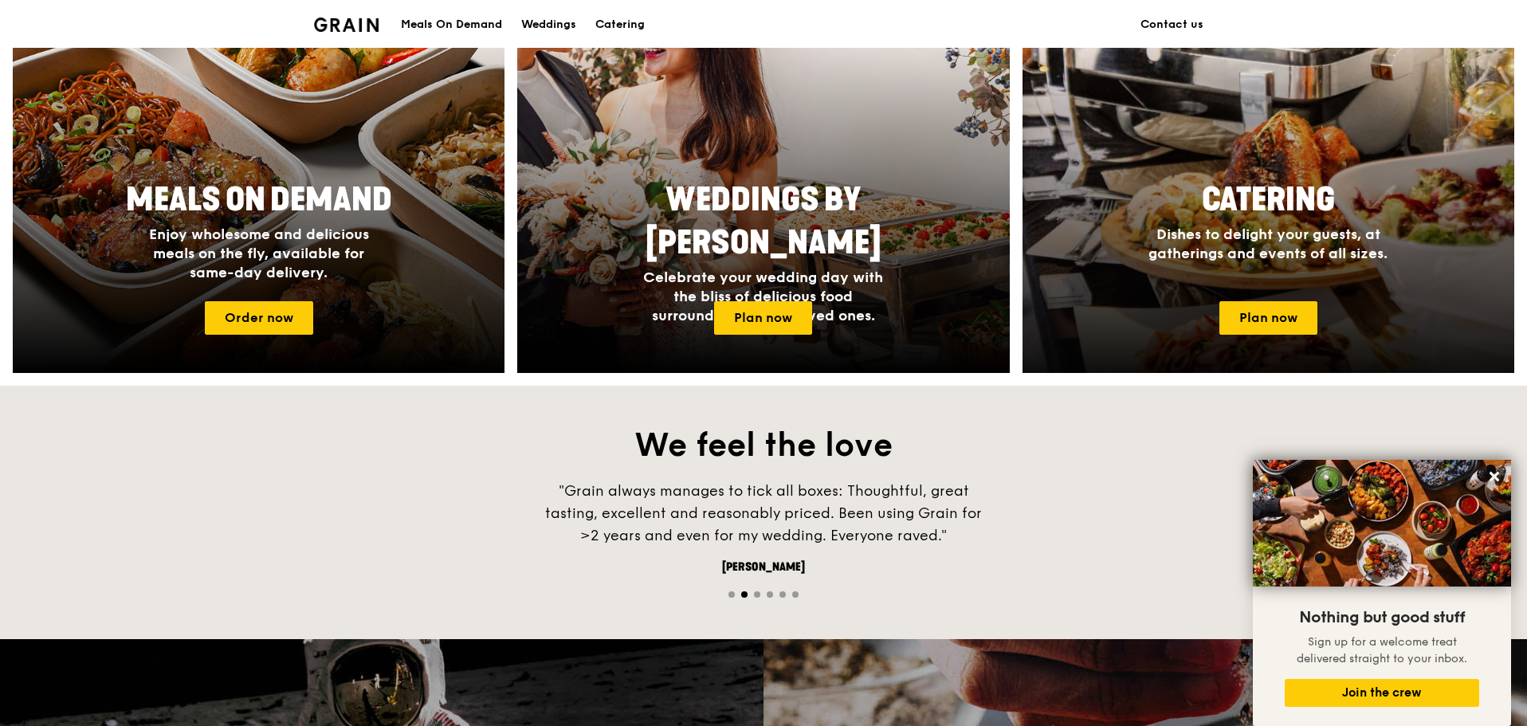
scroll to position [691, 0]
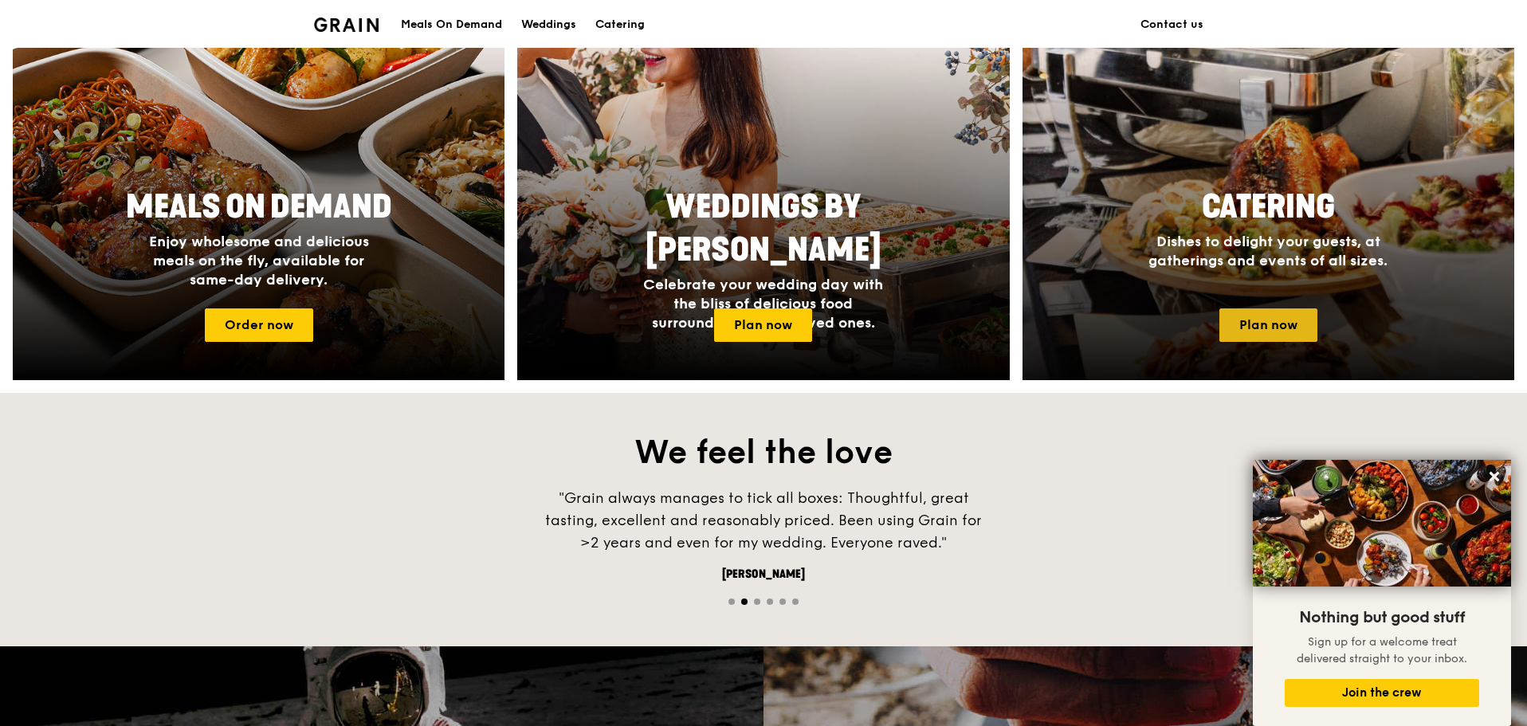
click at [1249, 322] on link "Plan now" at bounding box center [1268, 324] width 98 height 33
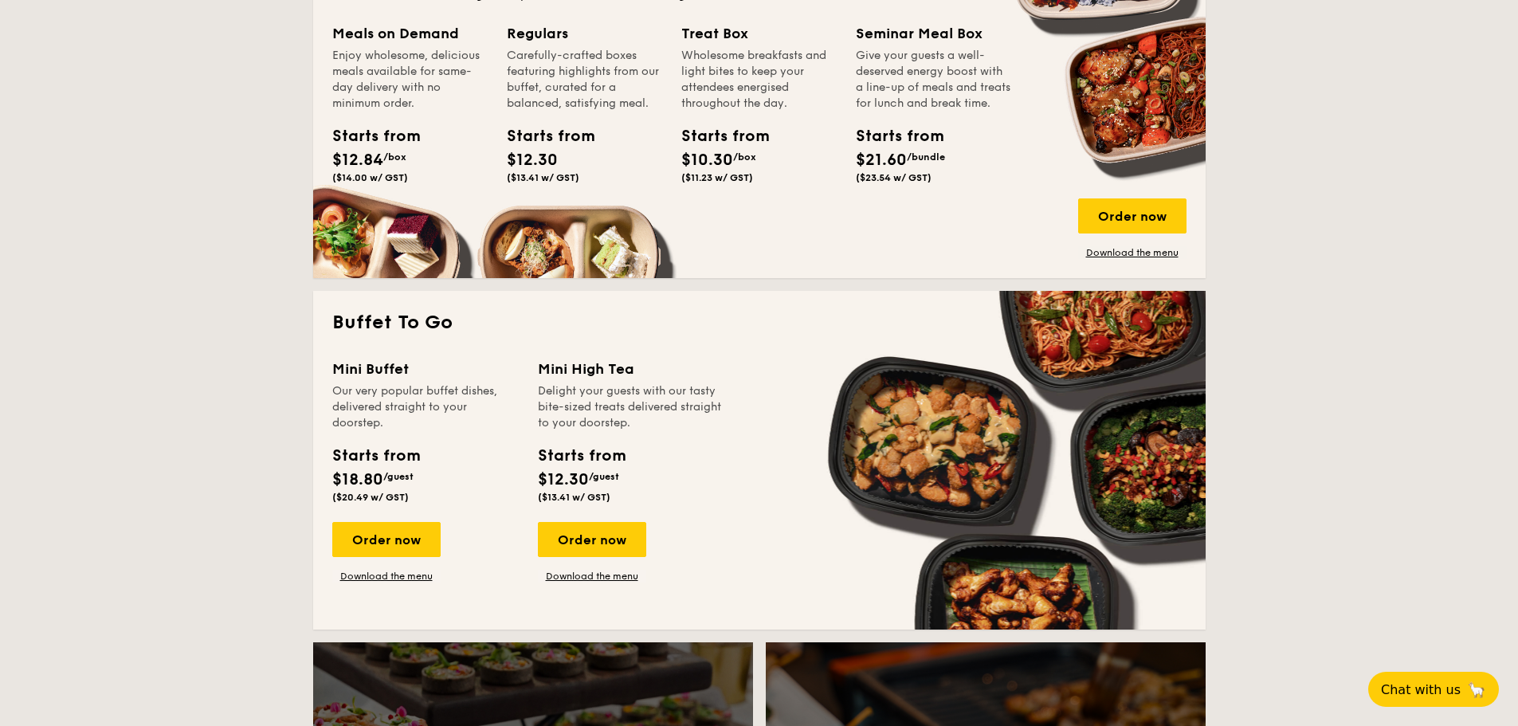
scroll to position [1142, 0]
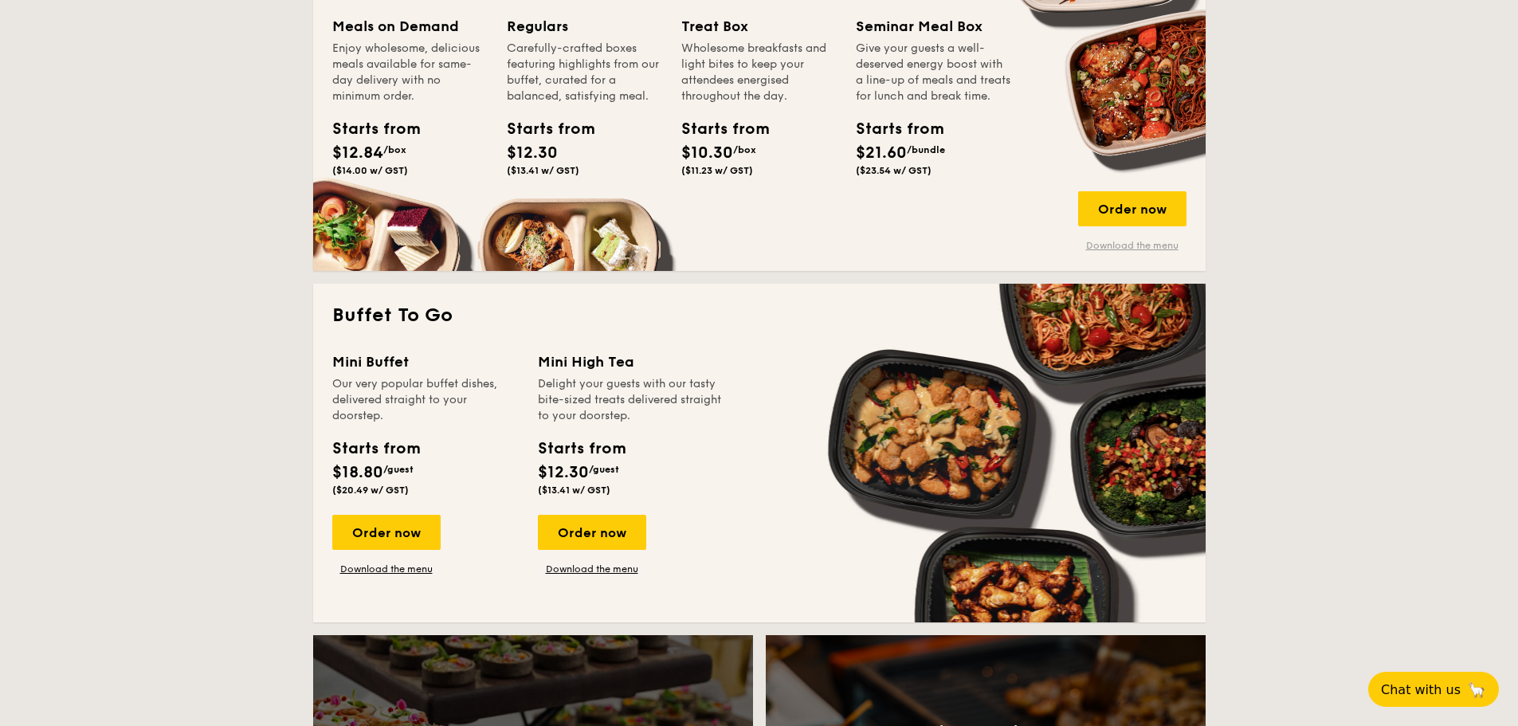
click at [1134, 246] on link "Download the menu" at bounding box center [1132, 245] width 108 height 13
